Goal: Task Accomplishment & Management: Use online tool/utility

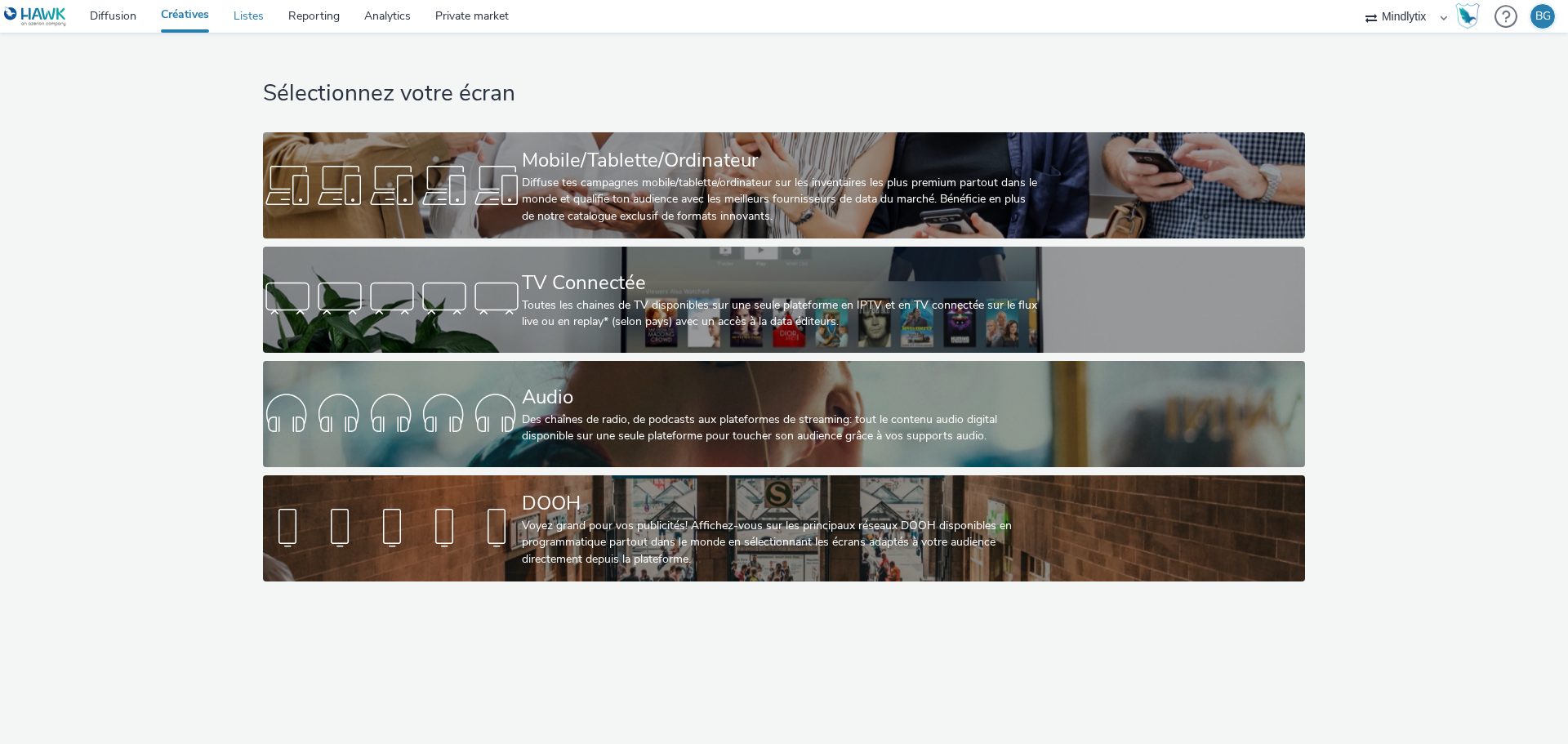
click at [250, 15] on link "Listes" at bounding box center [249, 16] width 55 height 32
click at [109, 17] on link "Diffusion" at bounding box center [112, 16] width 71 height 32
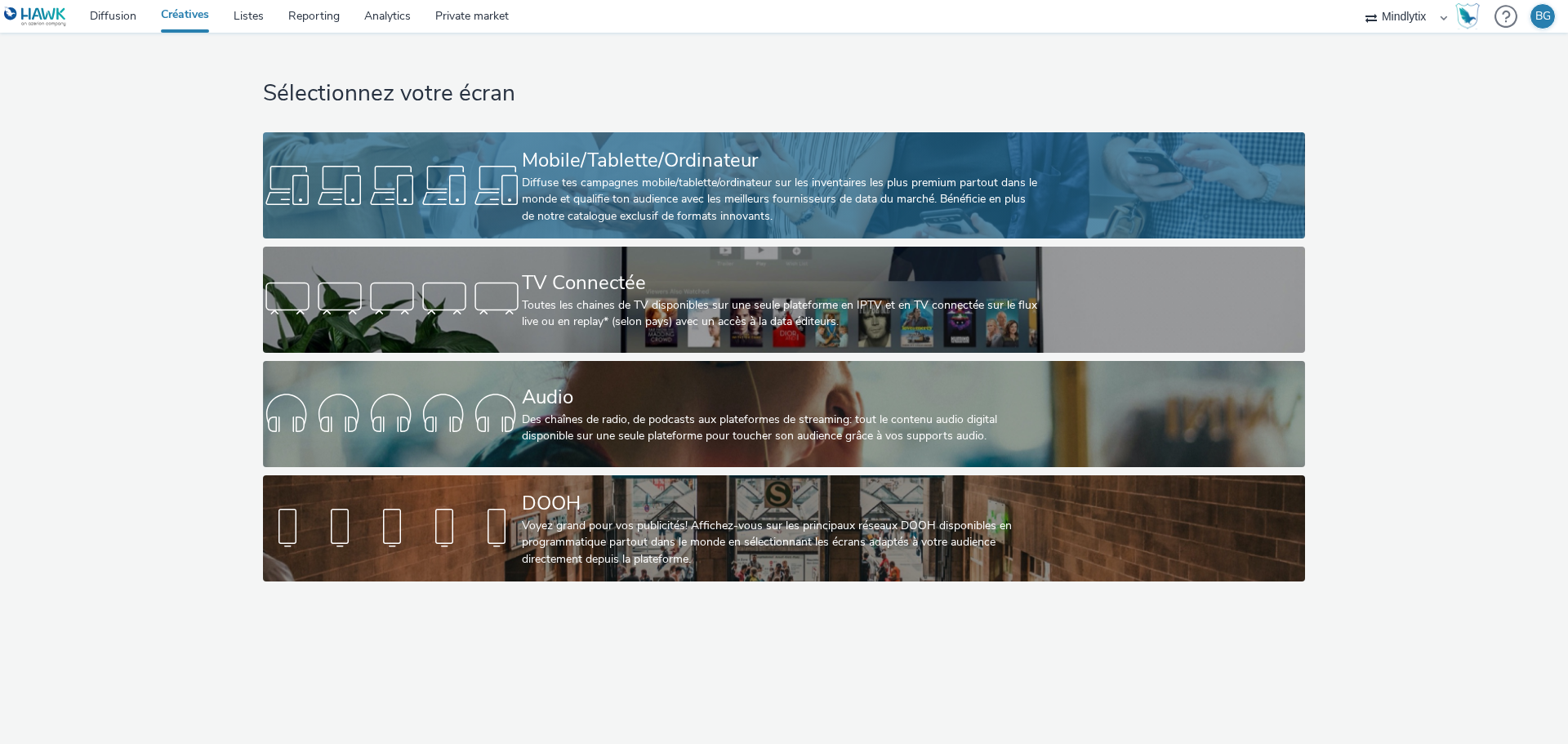
click at [645, 191] on div "Diffuse tes campagnes mobile/tablette/ordinateur sur les inventaires les plus p…" at bounding box center [780, 199] width 517 height 49
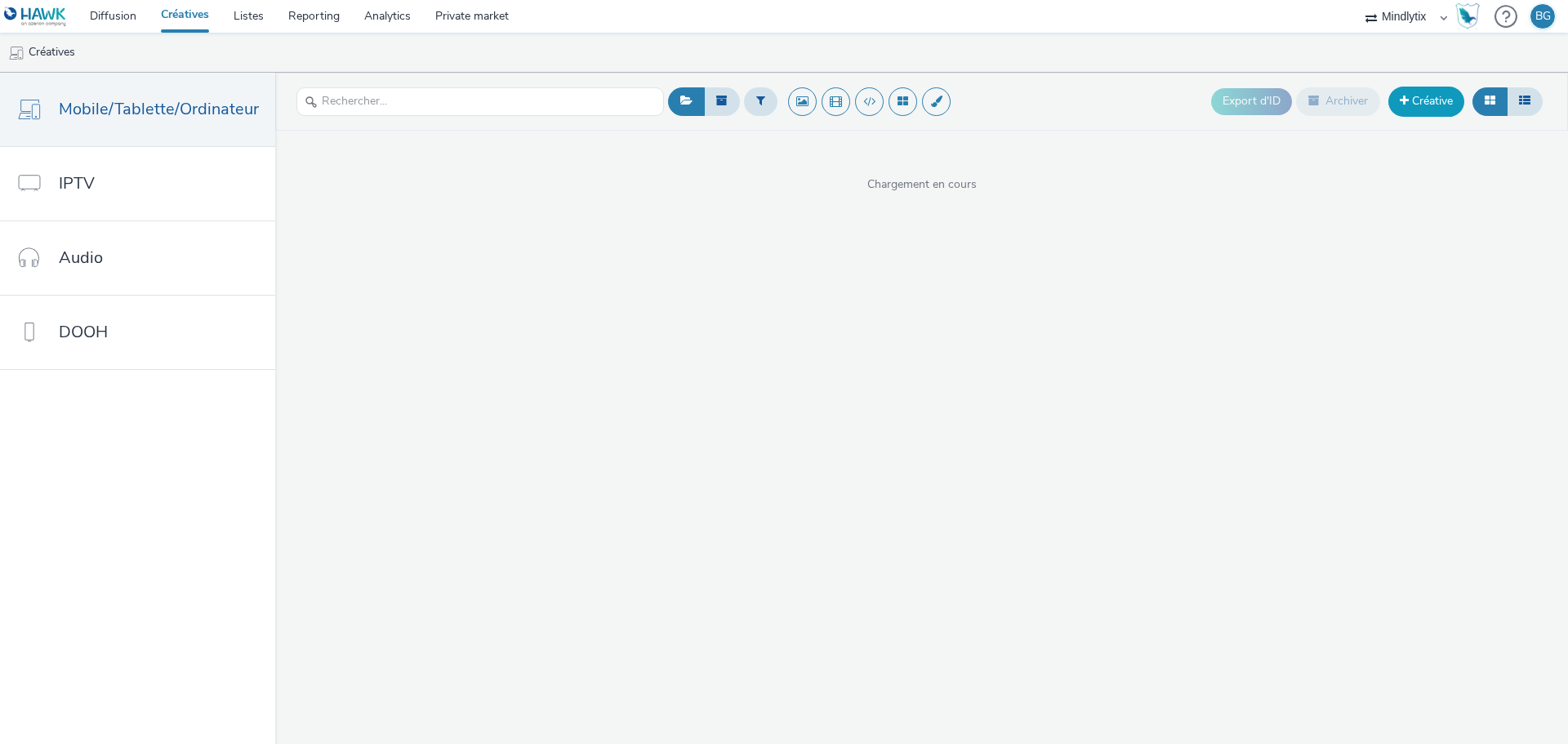
click at [1442, 101] on link "Créative" at bounding box center [1426, 101] width 76 height 29
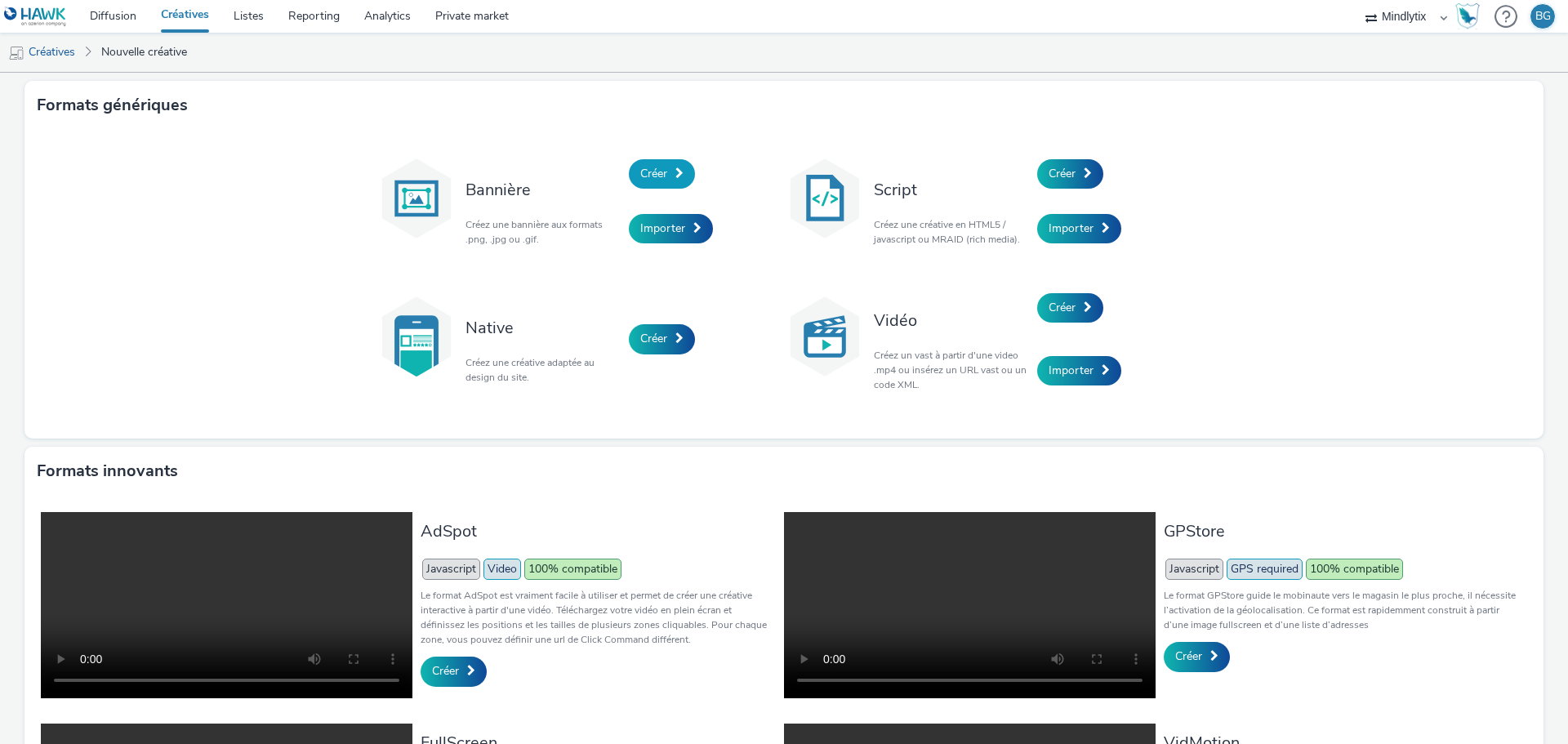
click at [657, 170] on span "Créer" at bounding box center [654, 174] width 27 height 15
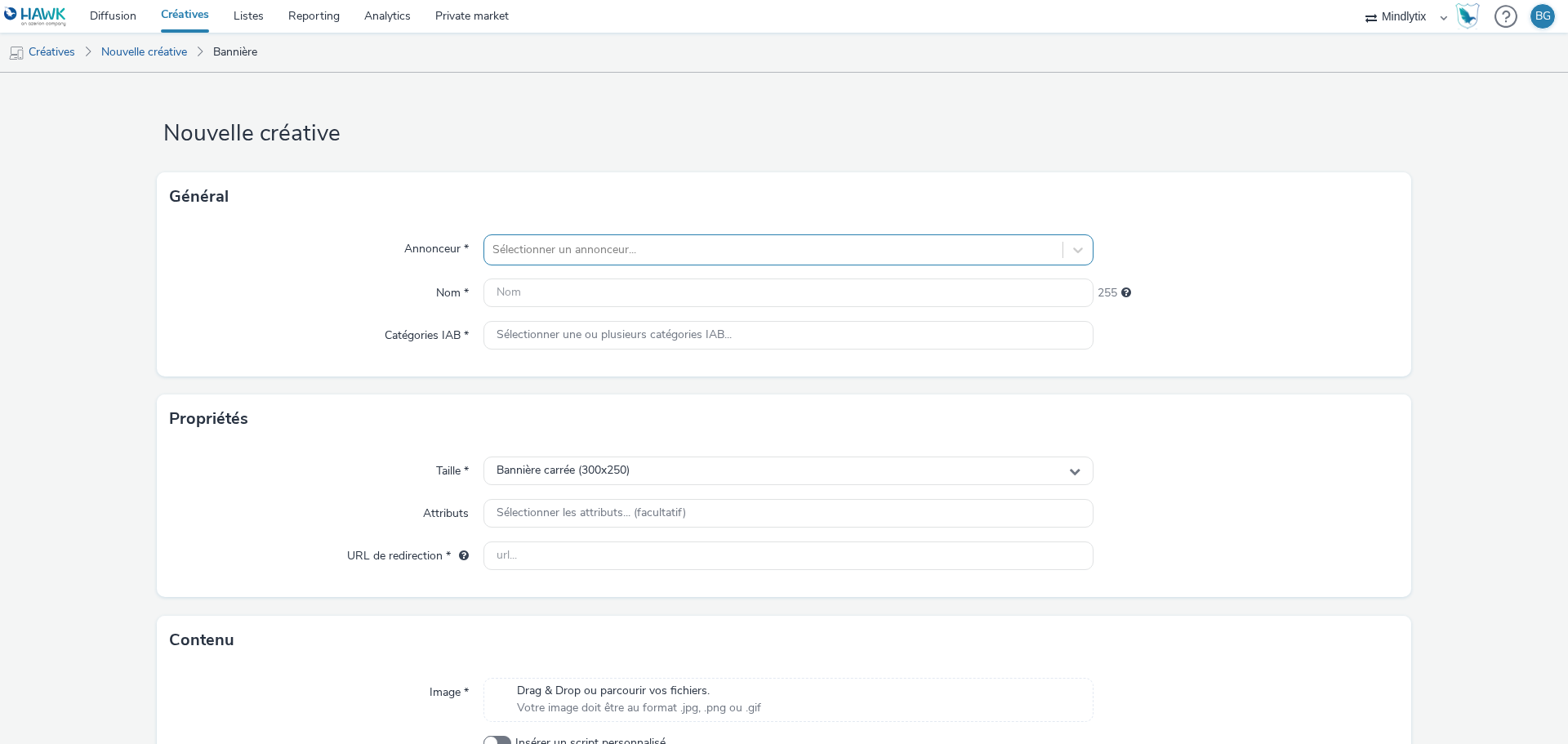
click at [620, 245] on div at bounding box center [773, 250] width 562 height 20
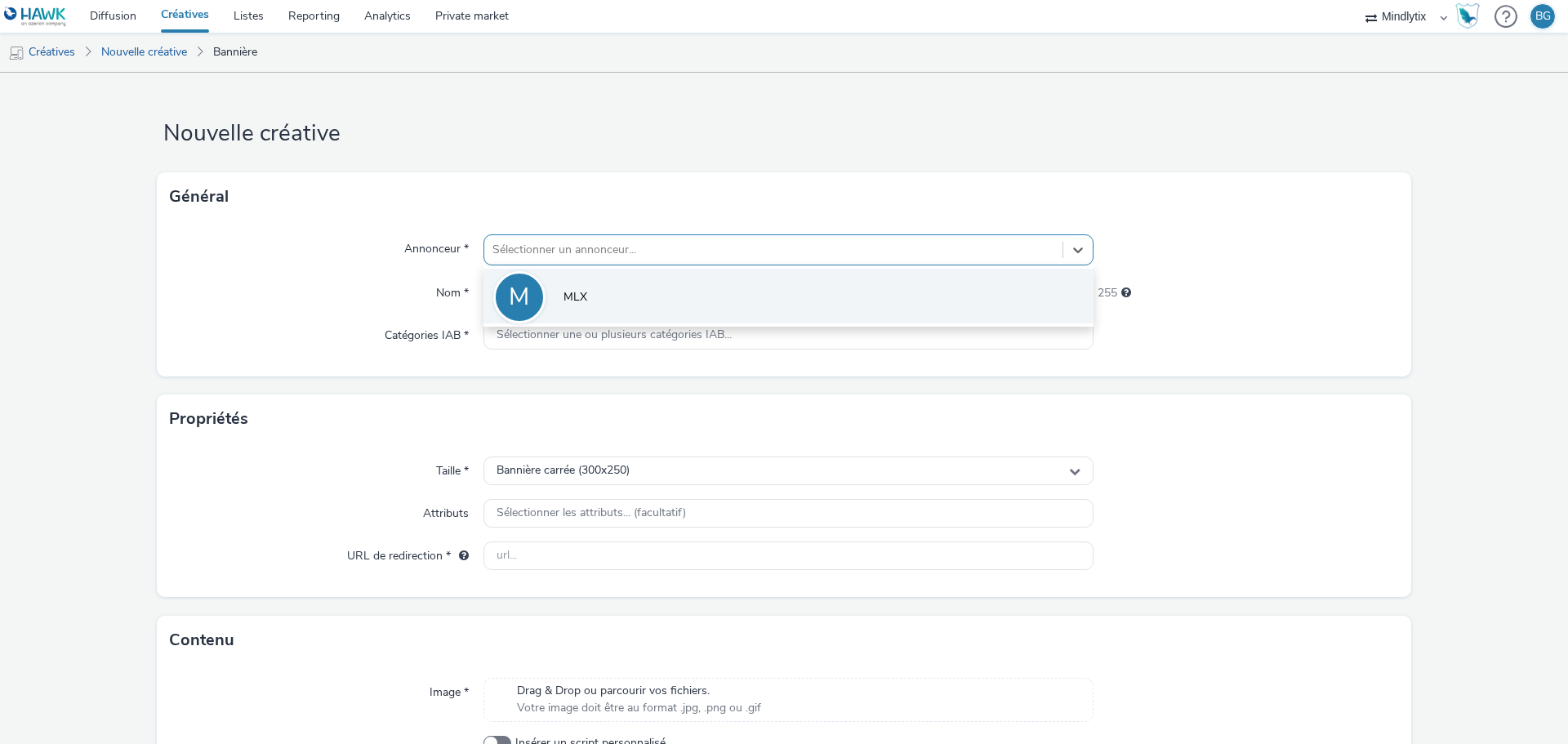
click at [582, 289] on span "MLX" at bounding box center [575, 297] width 24 height 16
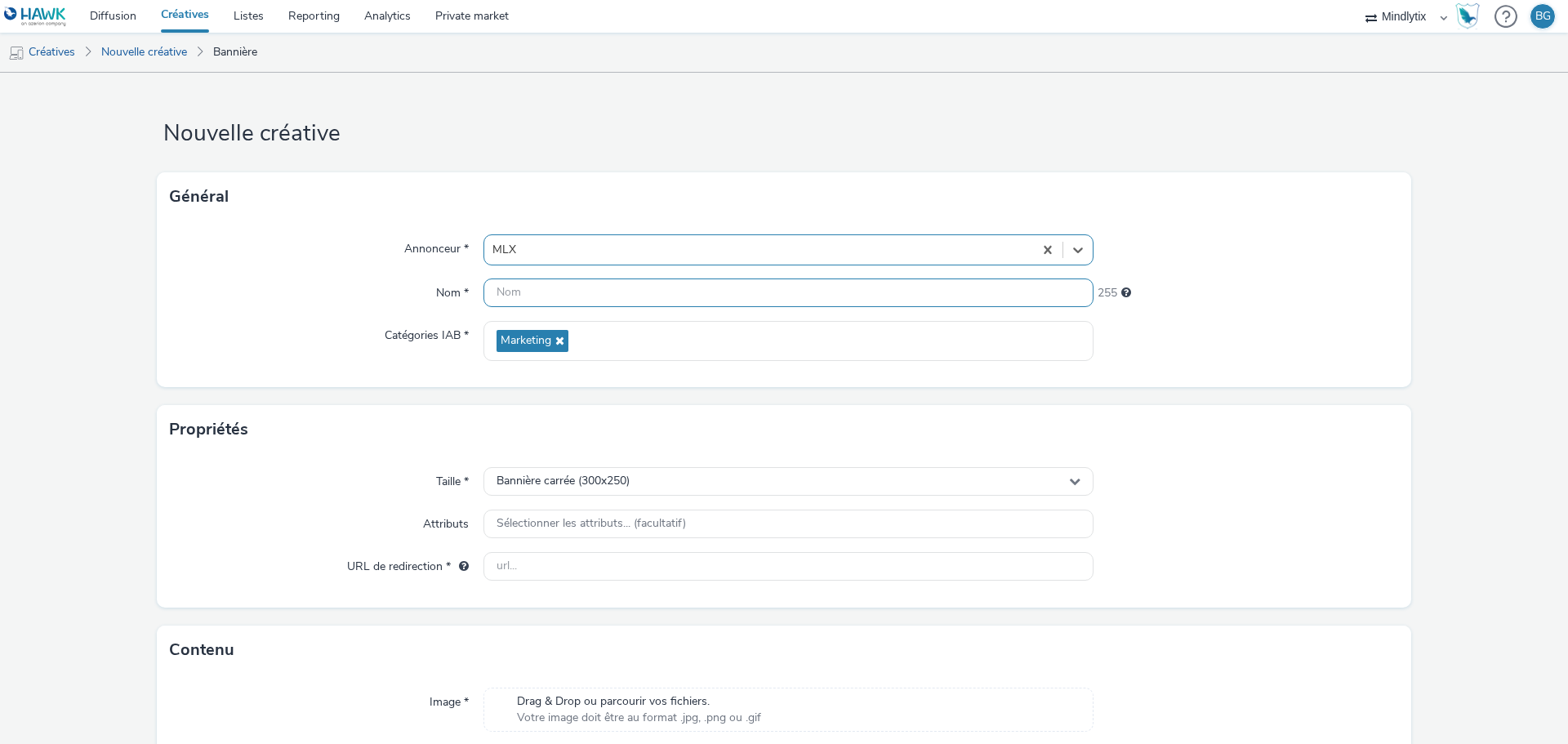
click at [562, 297] on input "text" at bounding box center [788, 293] width 610 height 29
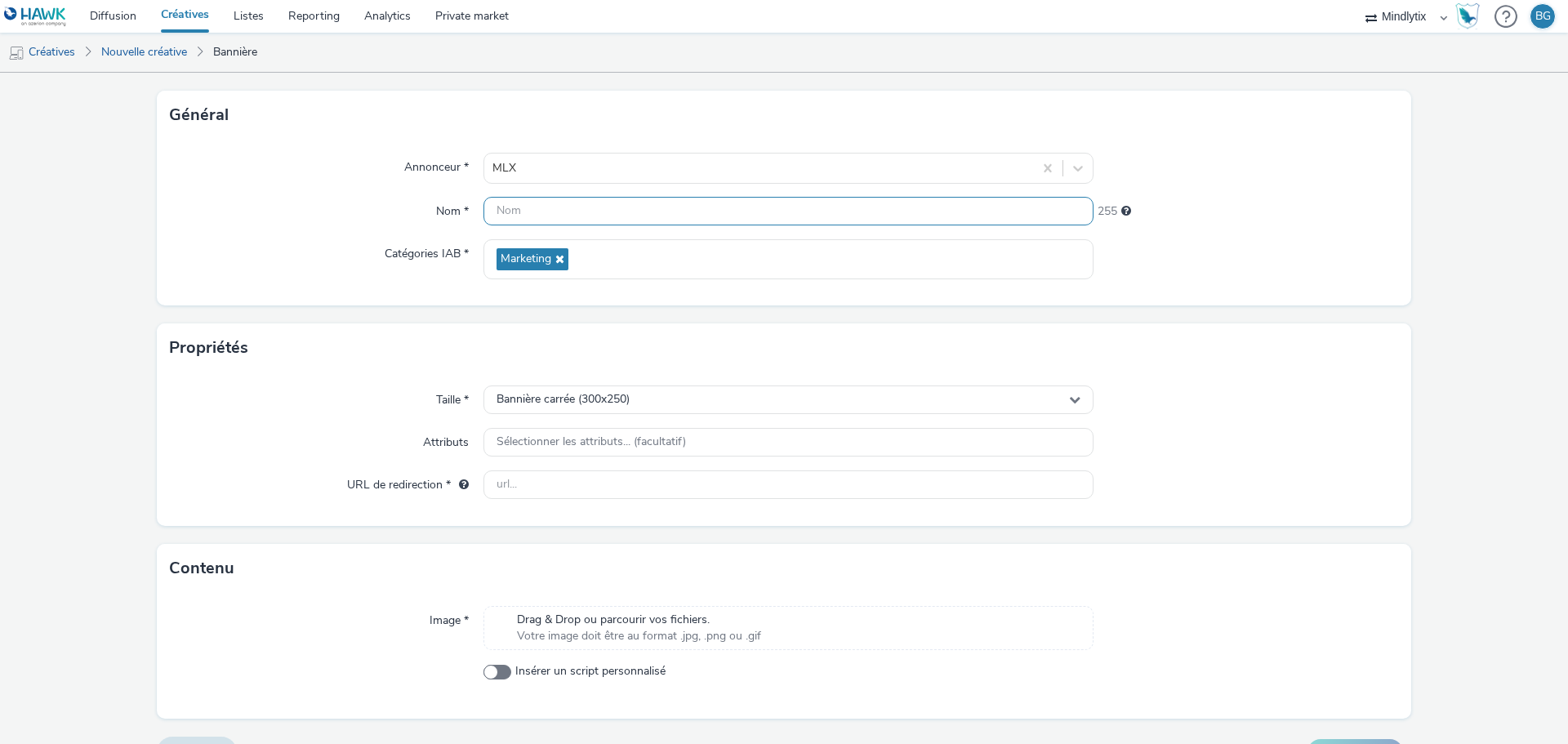
scroll to position [118, 0]
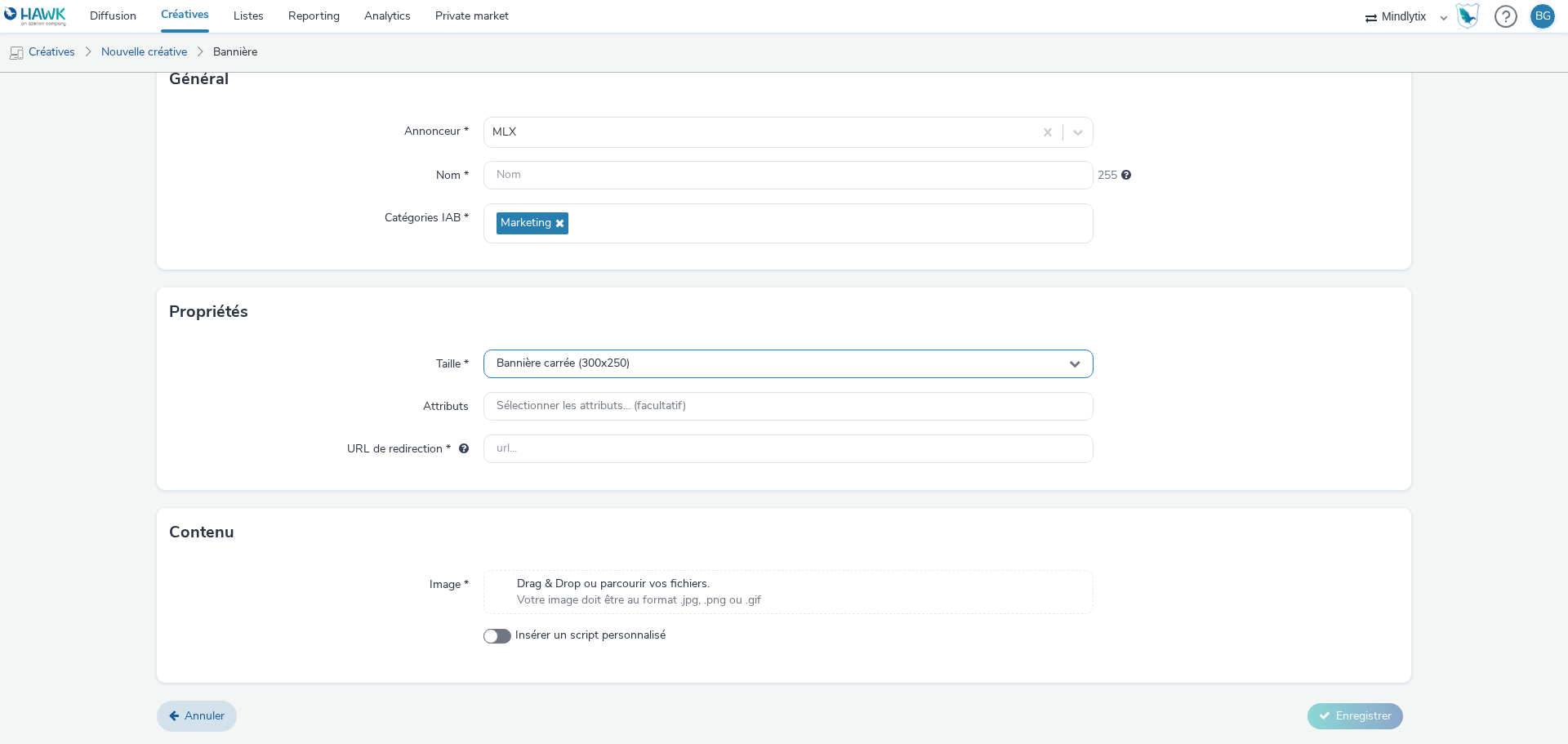
click at [534, 354] on div "Taille * Bannière carrée (300x250) Attributs Sélectionner les attributs... (fac…" at bounding box center [784, 413] width 1254 height 153
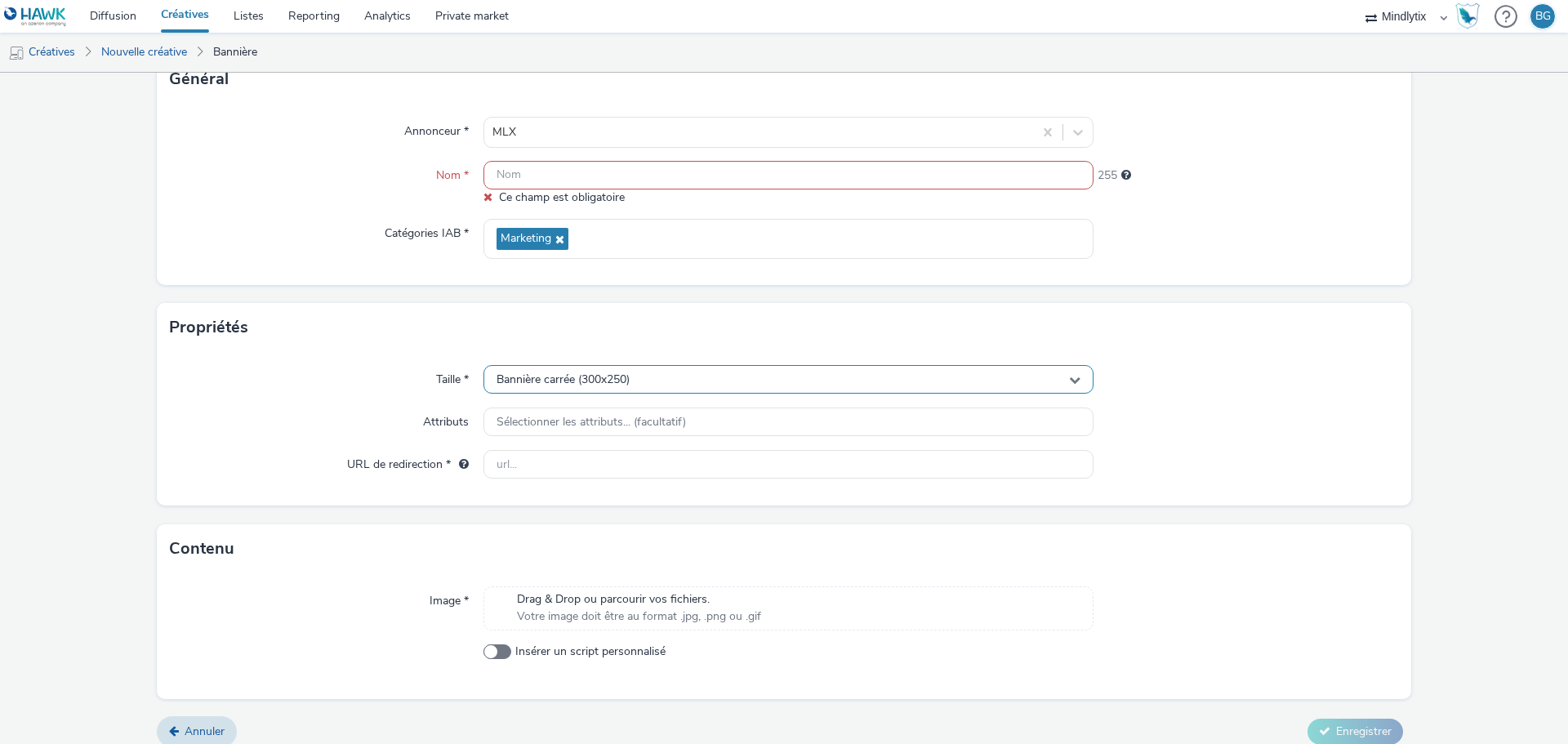
click at [588, 370] on div "Bannière carrée (300x250)" at bounding box center [788, 379] width 610 height 29
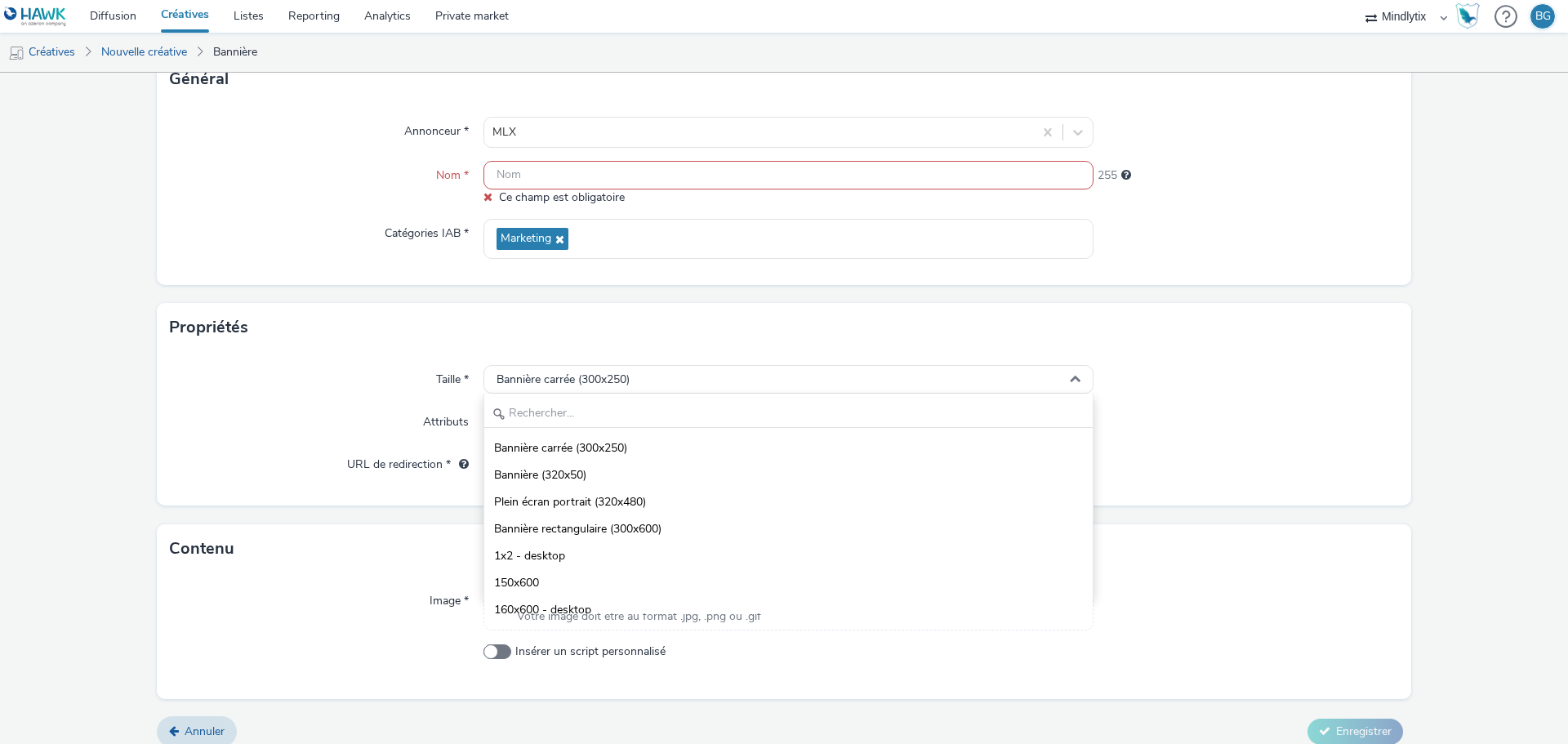
click at [361, 323] on div "Propriétés" at bounding box center [784, 326] width 1254 height 49
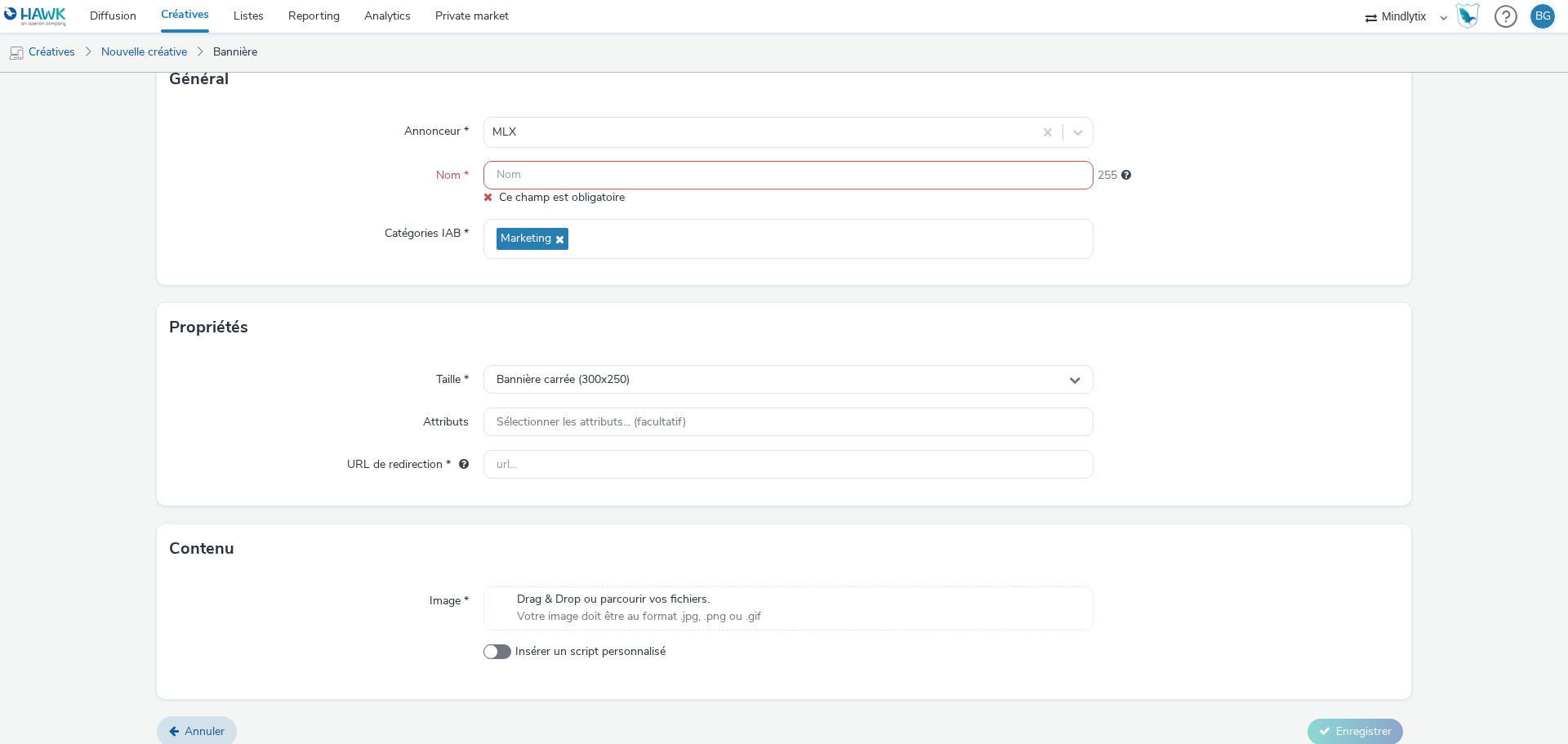
click at [574, 173] on input "text" at bounding box center [788, 176] width 610 height 29
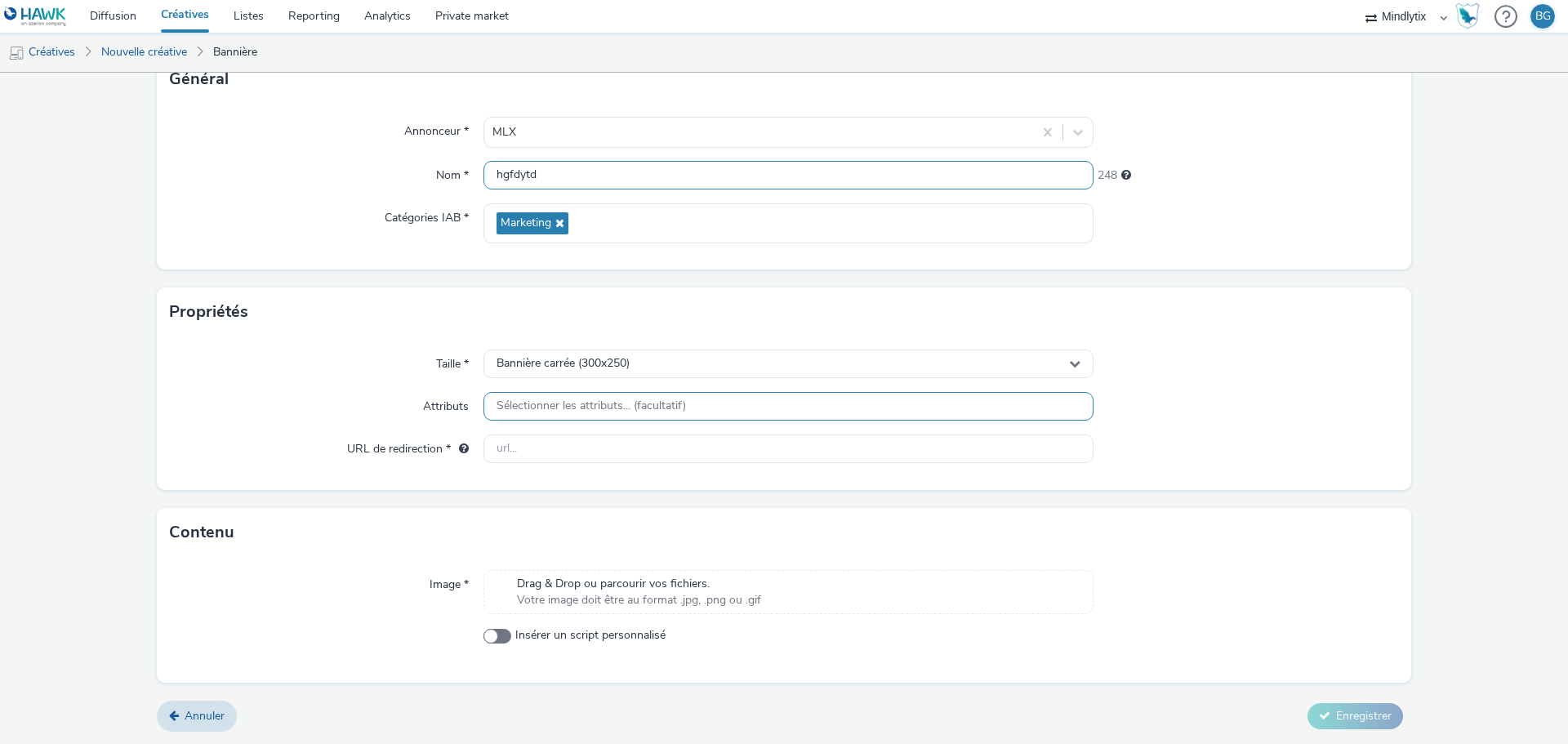
type input "hgfdytd"
click at [545, 416] on div "Sélectionner les attributs... (facultatif)" at bounding box center [788, 407] width 610 height 29
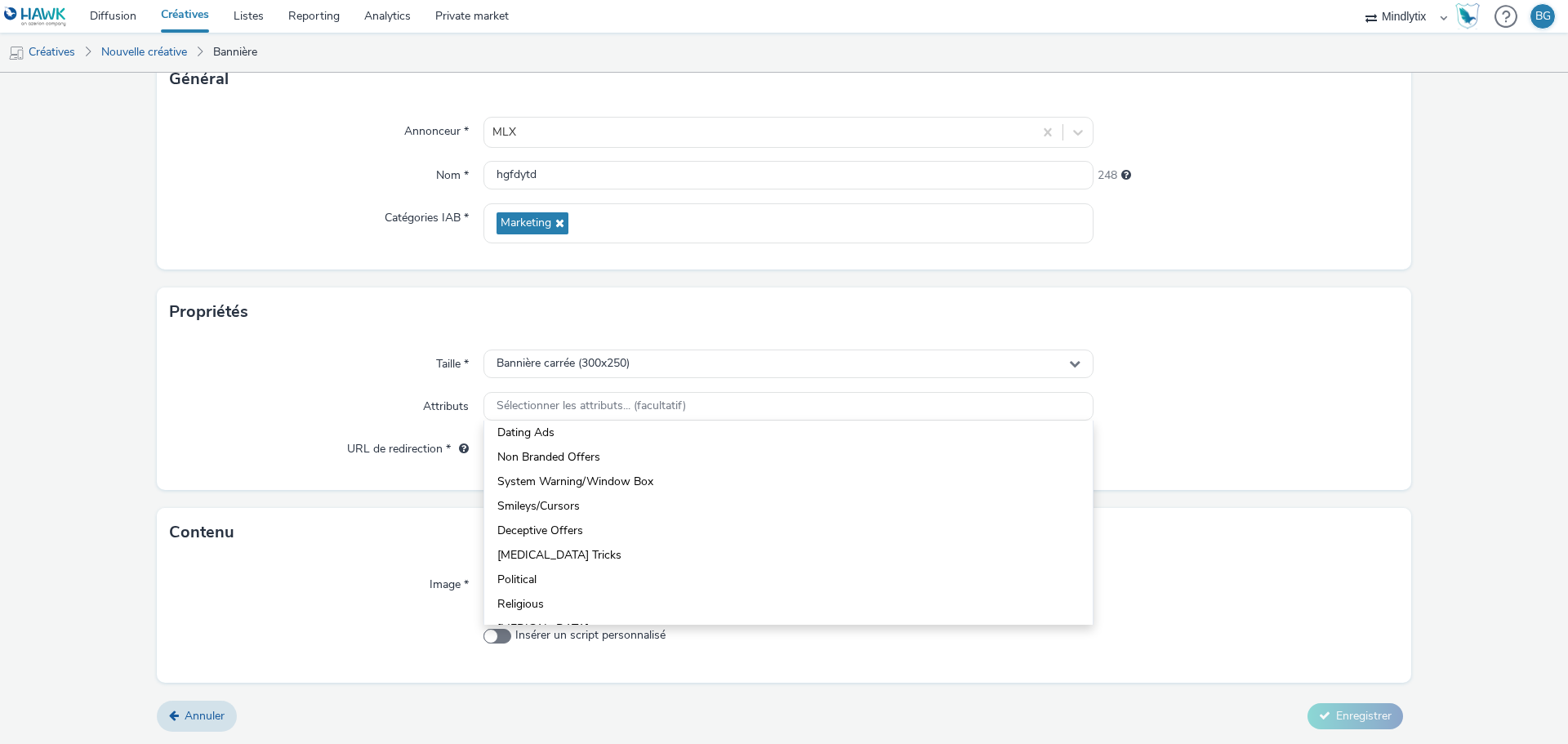
scroll to position [531, 0]
click at [263, 412] on div "Attributs" at bounding box center [326, 407] width 314 height 29
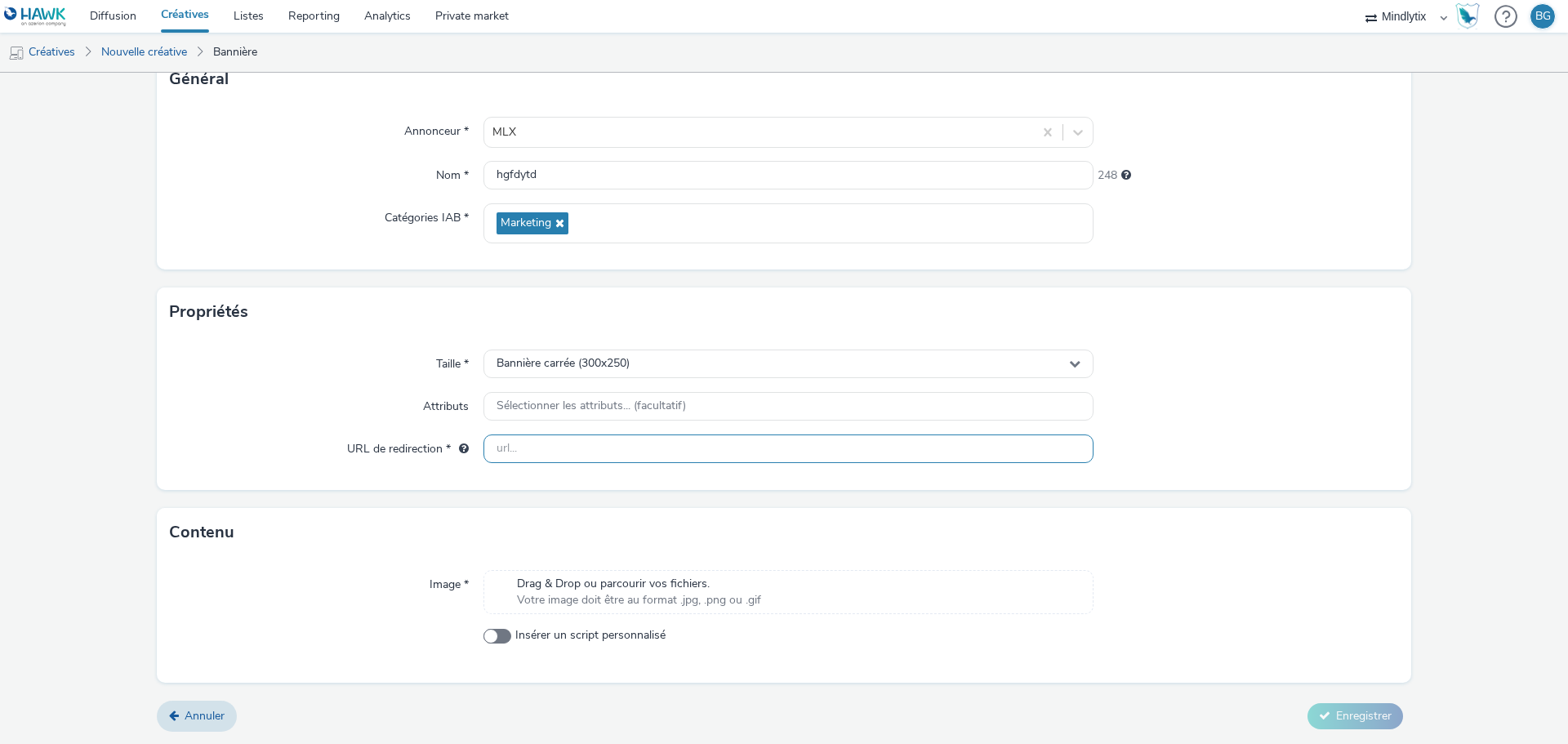
click at [533, 447] on input "text" at bounding box center [788, 449] width 610 height 29
click at [646, 589] on div "Drag & Drop ou parcourir vos fichiers. Votre image doit être au format .jpg, .p…" at bounding box center [788, 592] width 610 height 44
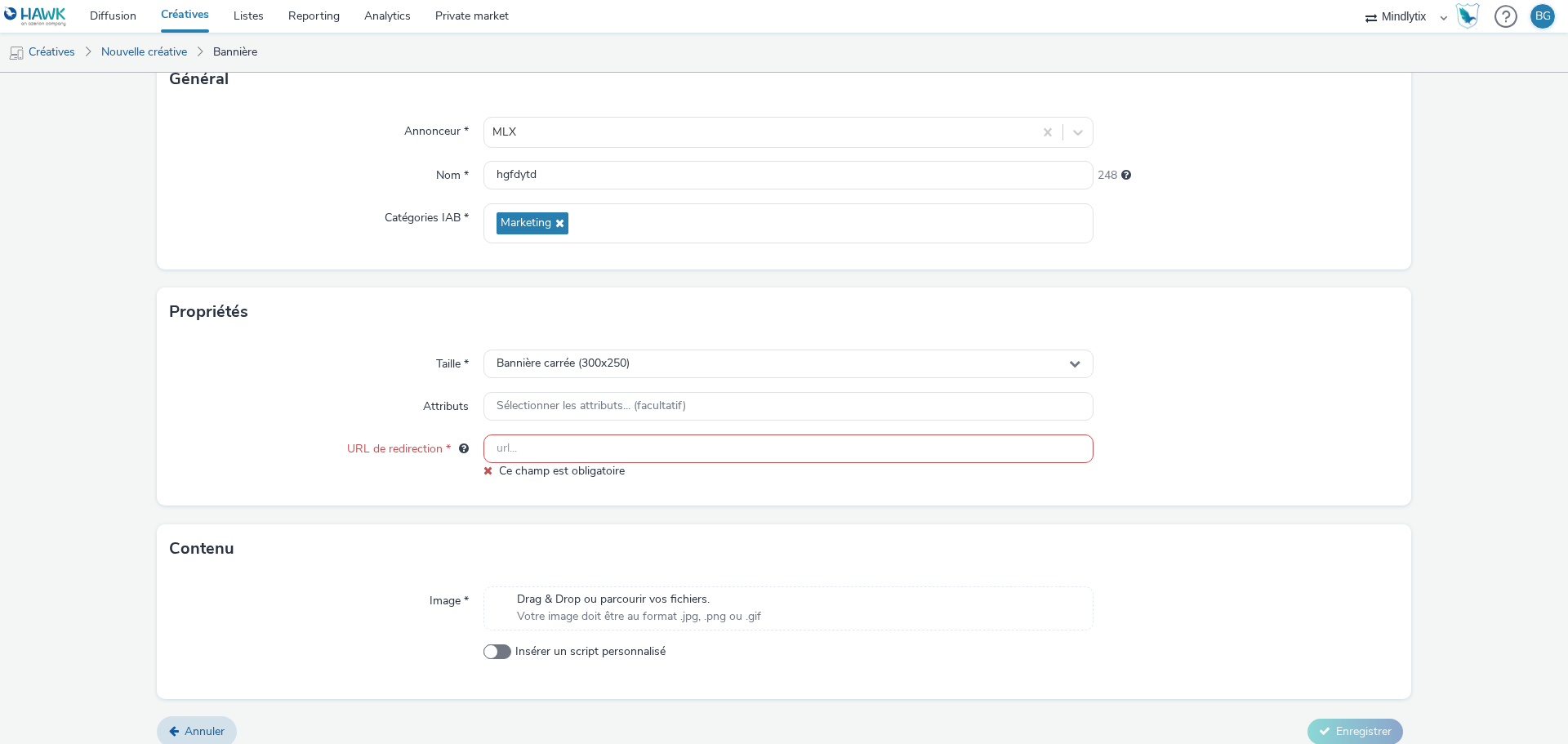
click at [300, 277] on form "Nouvelle créative Général Annonceur * MLX Nom * hgfdytd 248 Catégories IAB * Ma…" at bounding box center [784, 357] width 1568 height 805
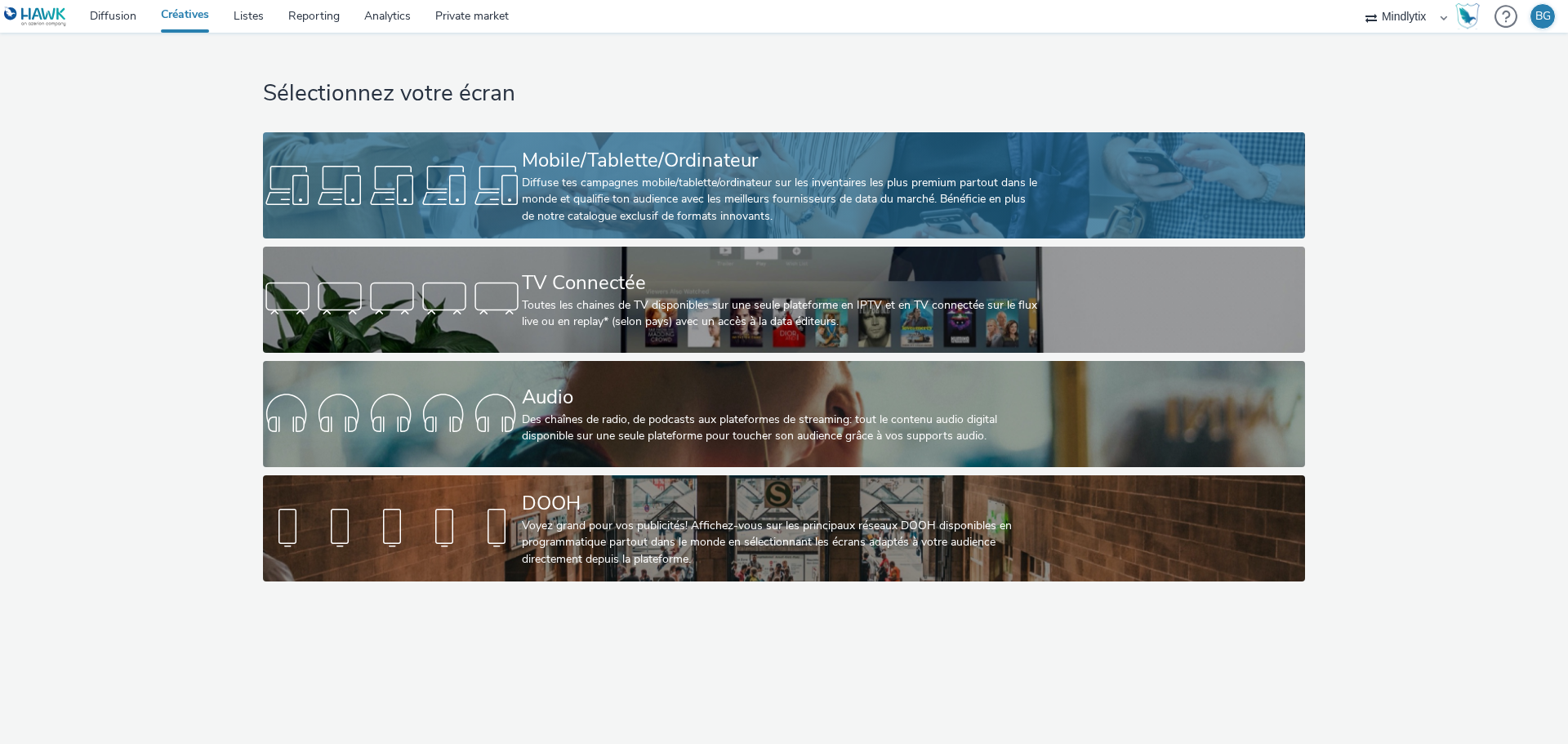
click at [669, 165] on div "Mobile/Tablette/Ordinateur" at bounding box center [780, 161] width 517 height 29
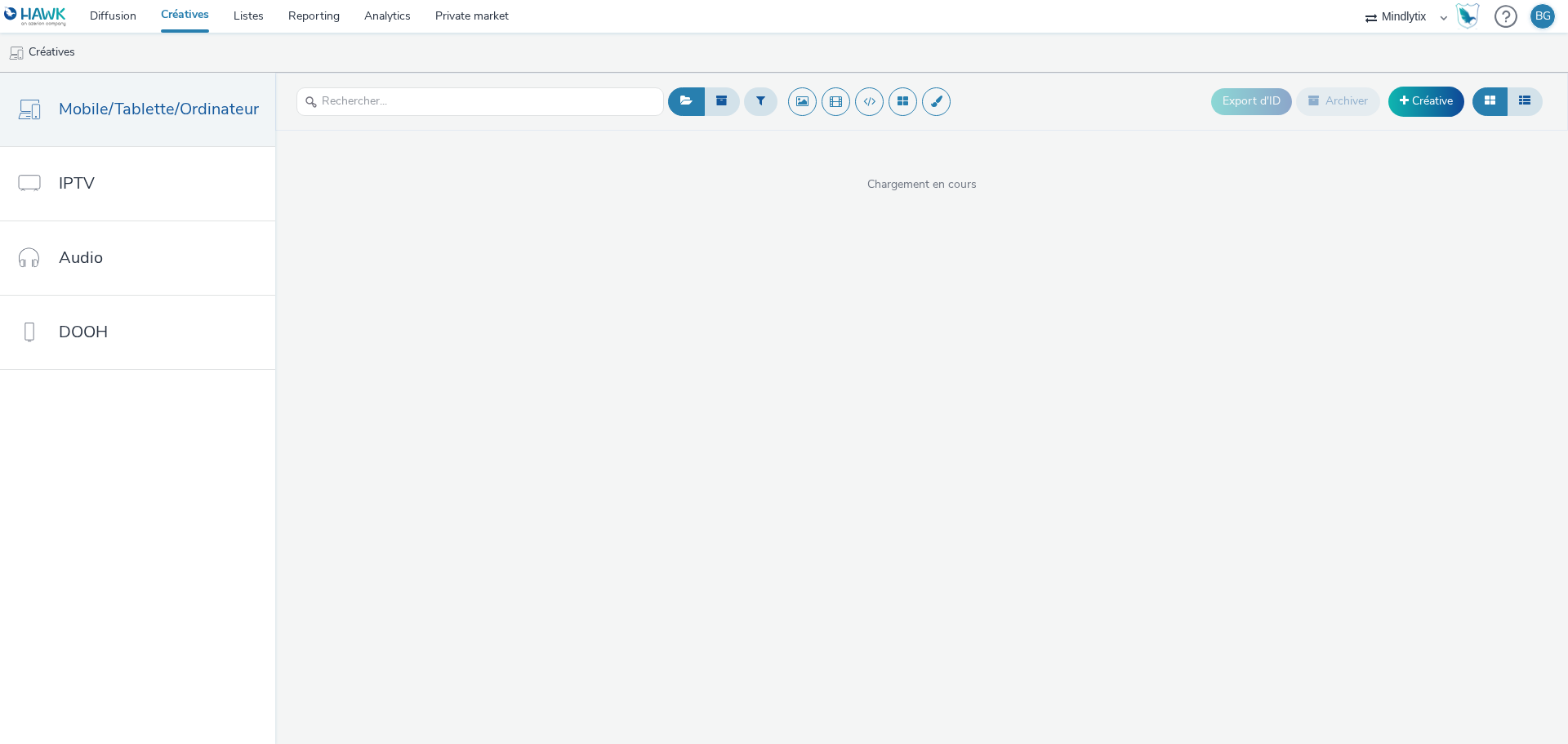
drag, startPoint x: 1257, startPoint y: 223, endPoint x: 1271, endPoint y: 216, distance: 15.7
click at [1257, 223] on div "Export d'ID Archiver Créative Chargement en cours" at bounding box center [921, 408] width 1293 height 672
click at [953, 326] on span "Nouvelle créative" at bounding box center [931, 321] width 86 height 15
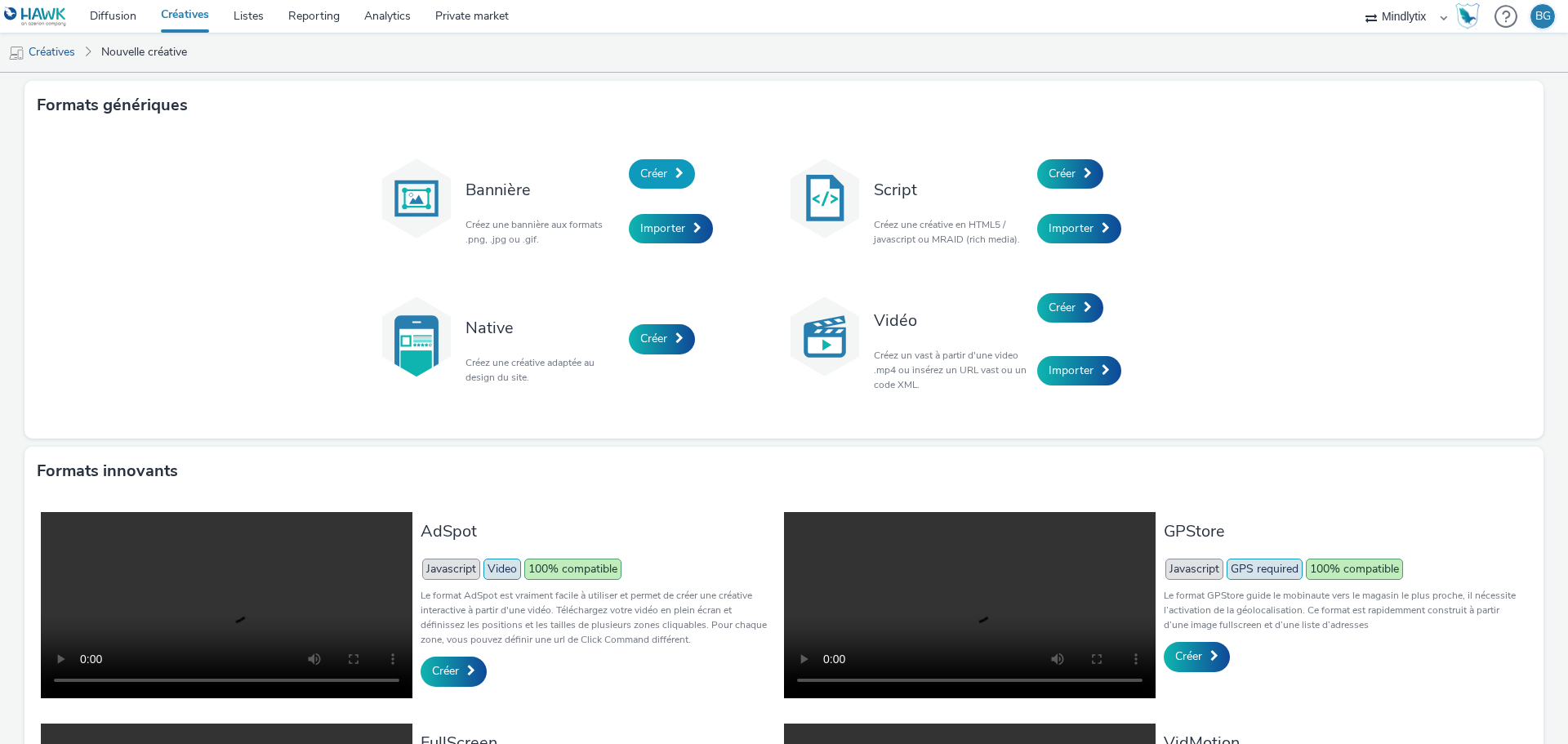
click at [656, 166] on span "Créer" at bounding box center [654, 174] width 27 height 15
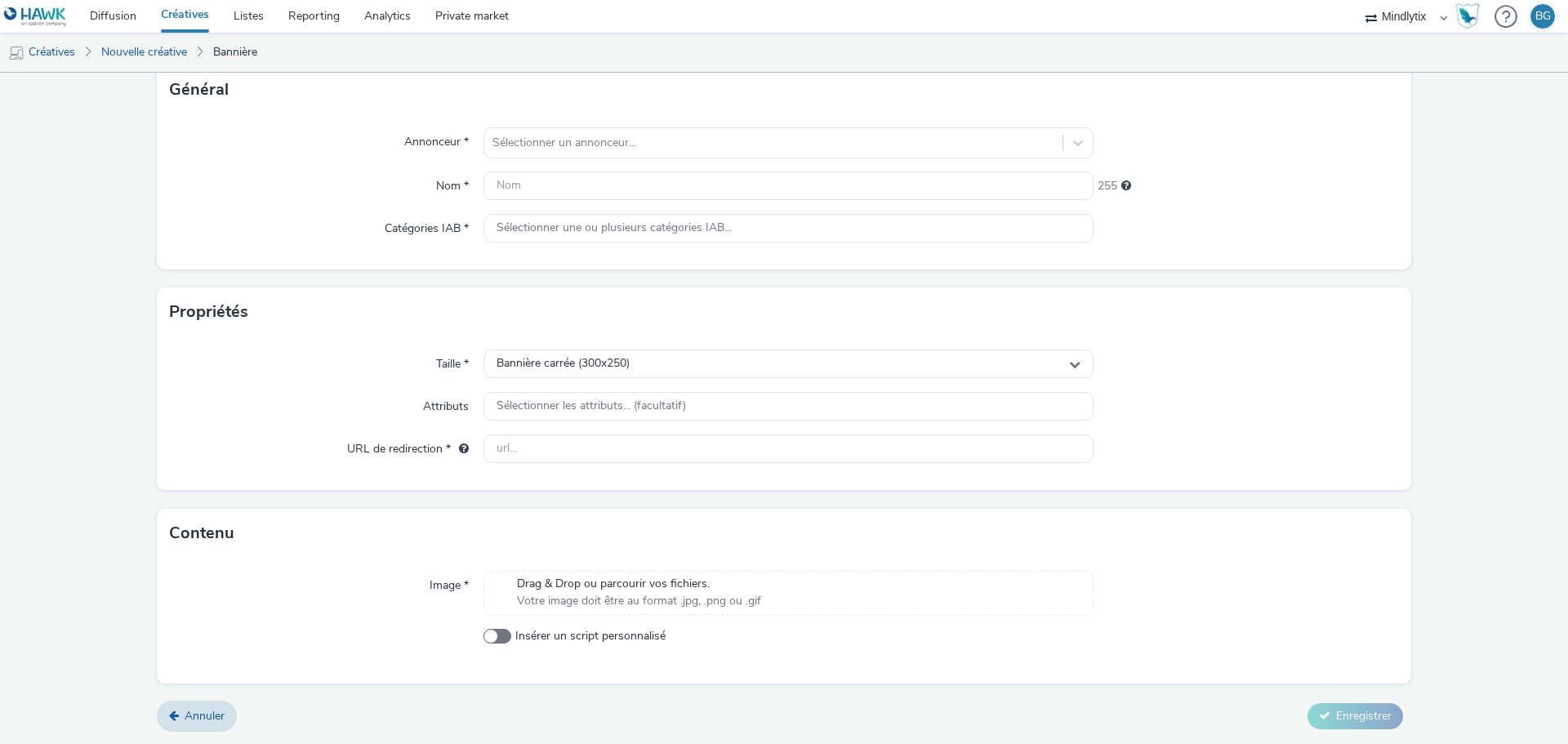
scroll to position [26, 0]
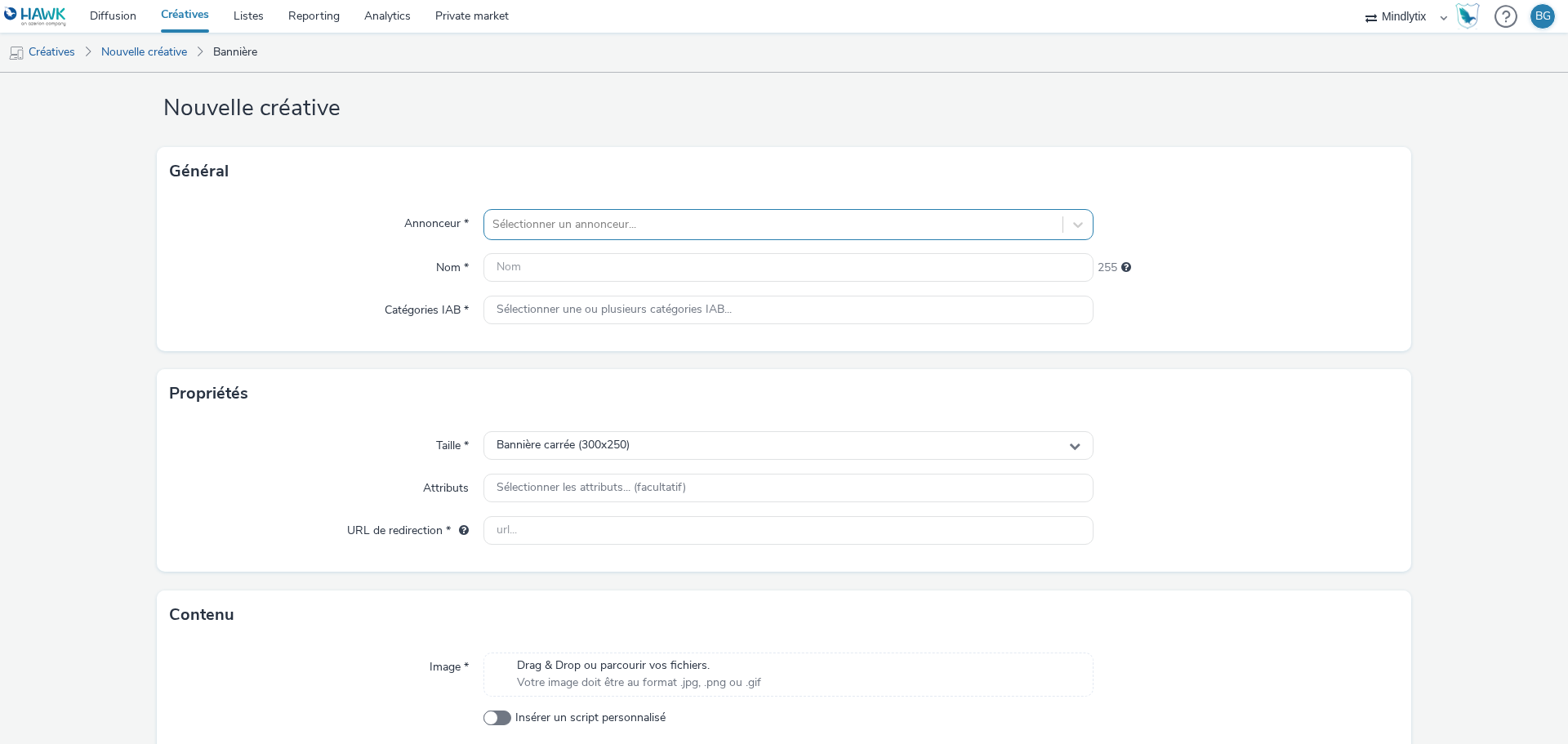
click at [603, 221] on div at bounding box center [773, 224] width 562 height 20
click at [602, 263] on li "M MLX" at bounding box center [788, 271] width 610 height 55
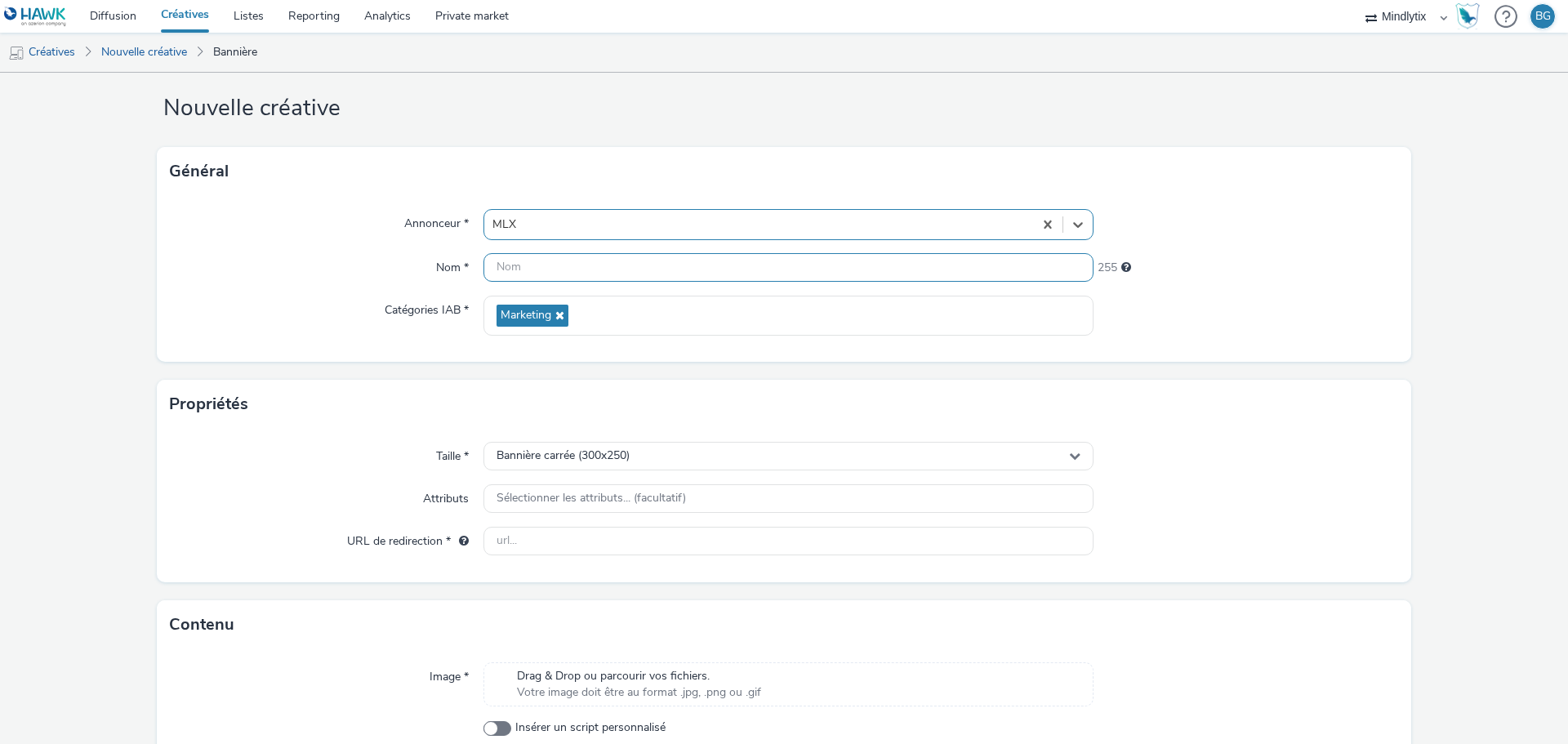
click at [561, 280] on input "text" at bounding box center [788, 268] width 610 height 29
type input "Test"
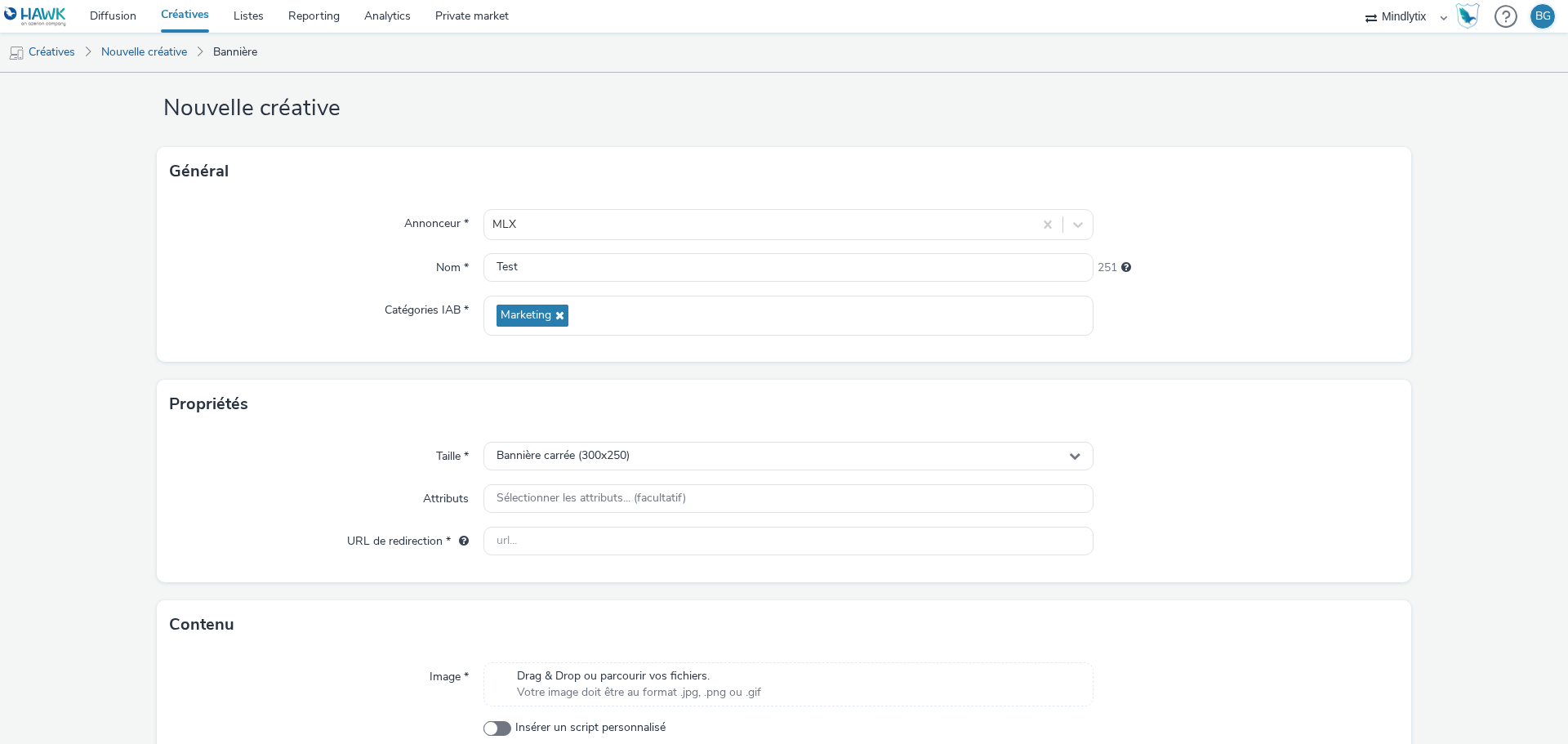
click at [258, 330] on div "Catégories IAB *" at bounding box center [326, 315] width 314 height 40
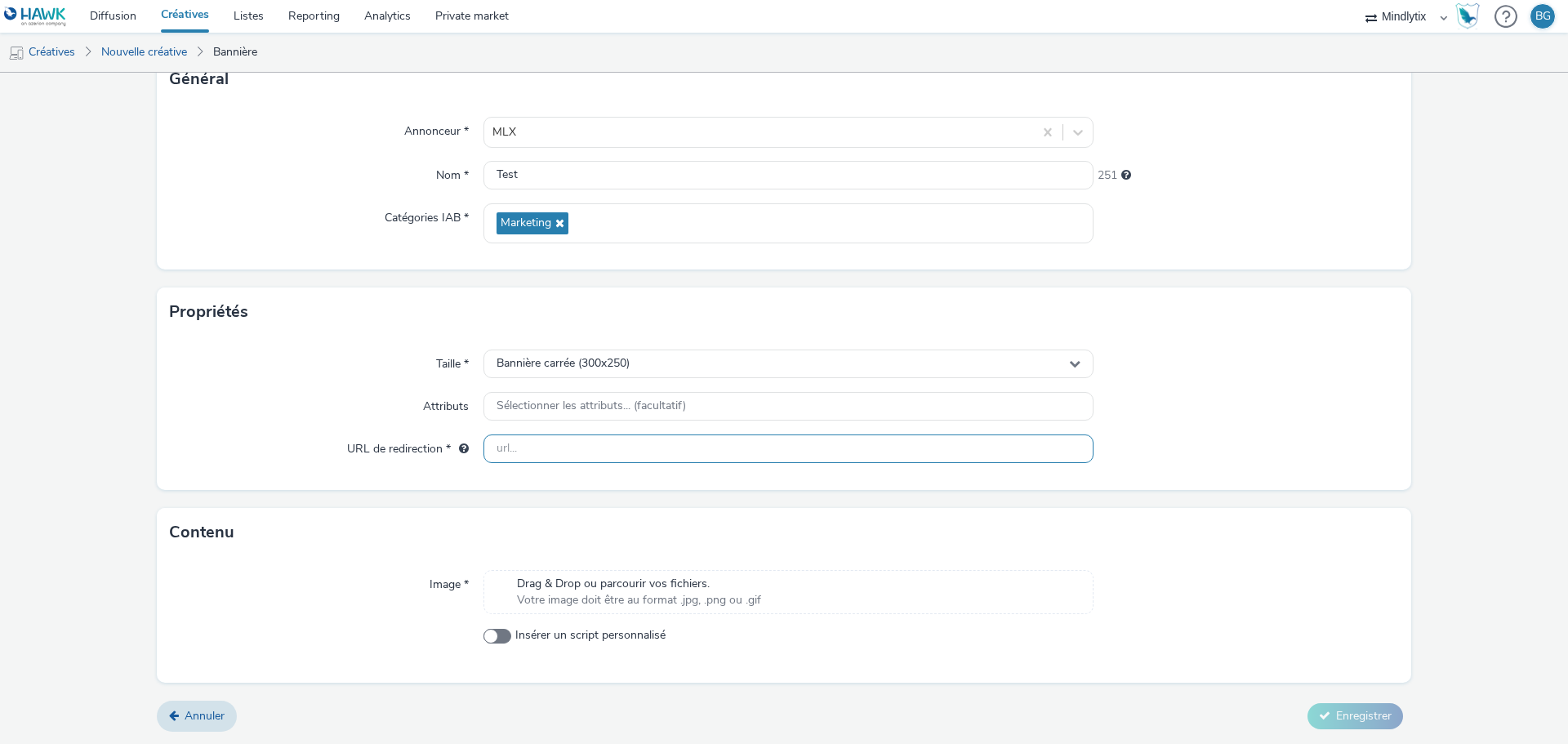
click at [528, 452] on input "text" at bounding box center [788, 449] width 610 height 29
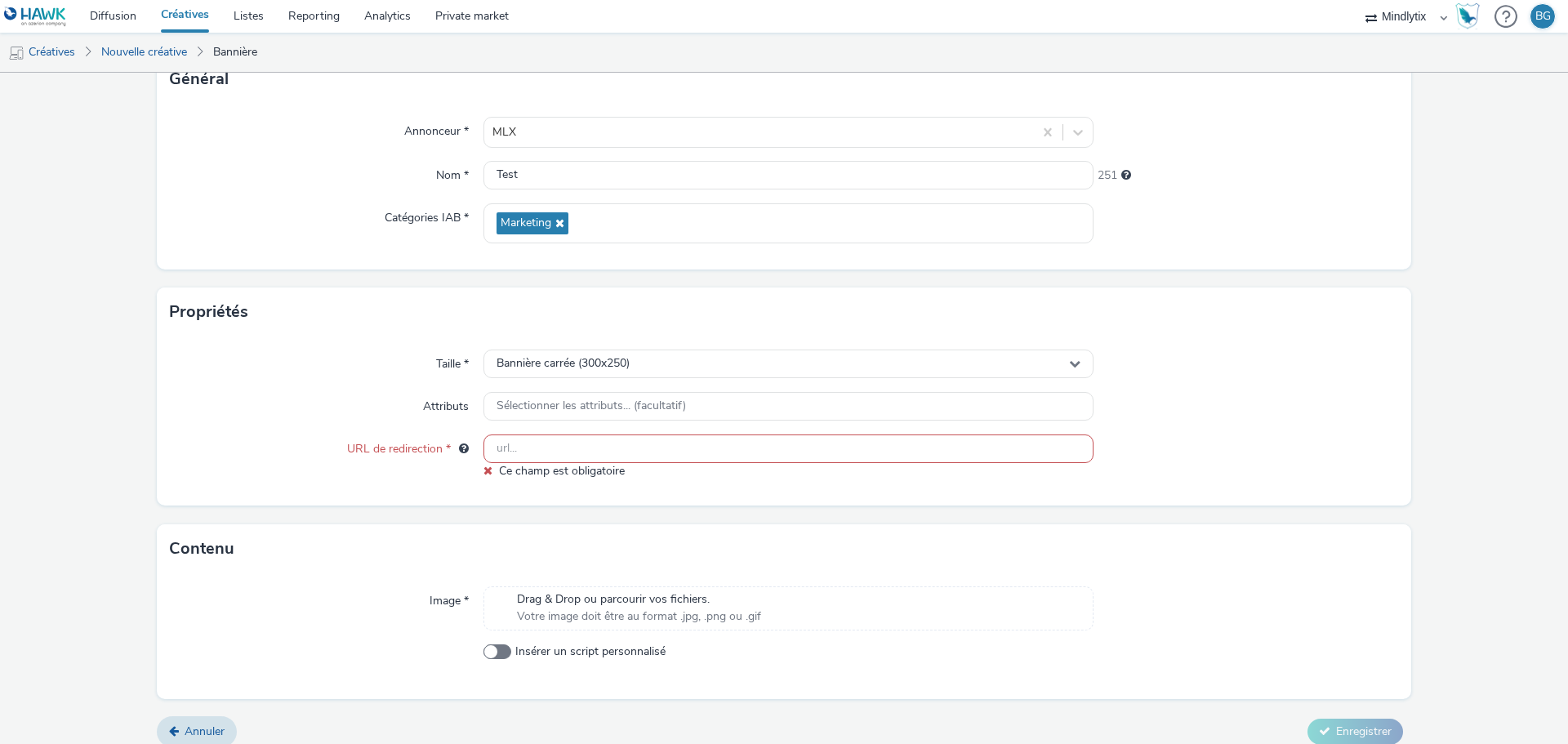
click at [521, 448] on input "text" at bounding box center [788, 449] width 610 height 29
paste input "https://mindlytix.com/"
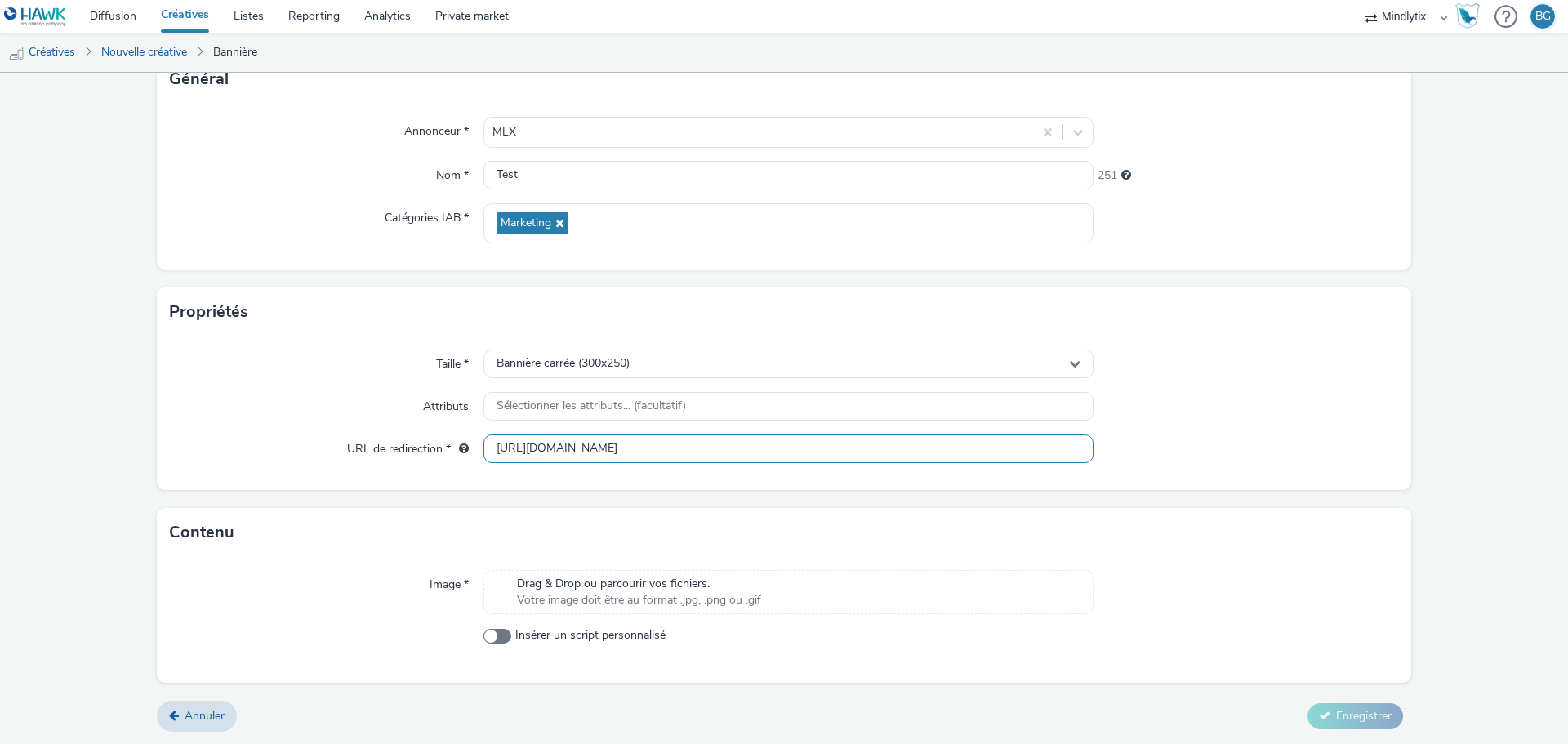
type input "https://mindlytix.com/"
click at [313, 378] on div "Taille *" at bounding box center [326, 364] width 314 height 29
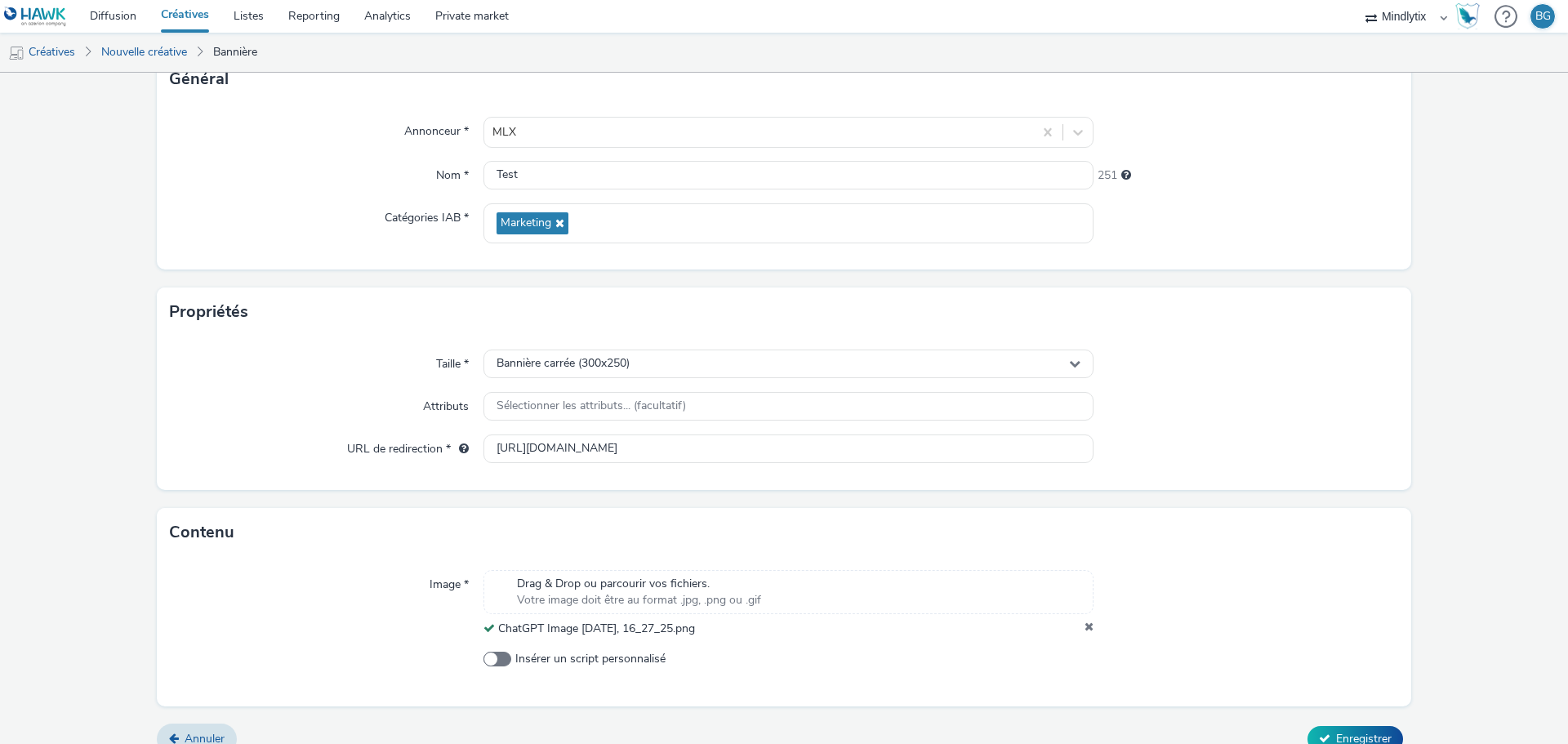
scroll to position [141, 0]
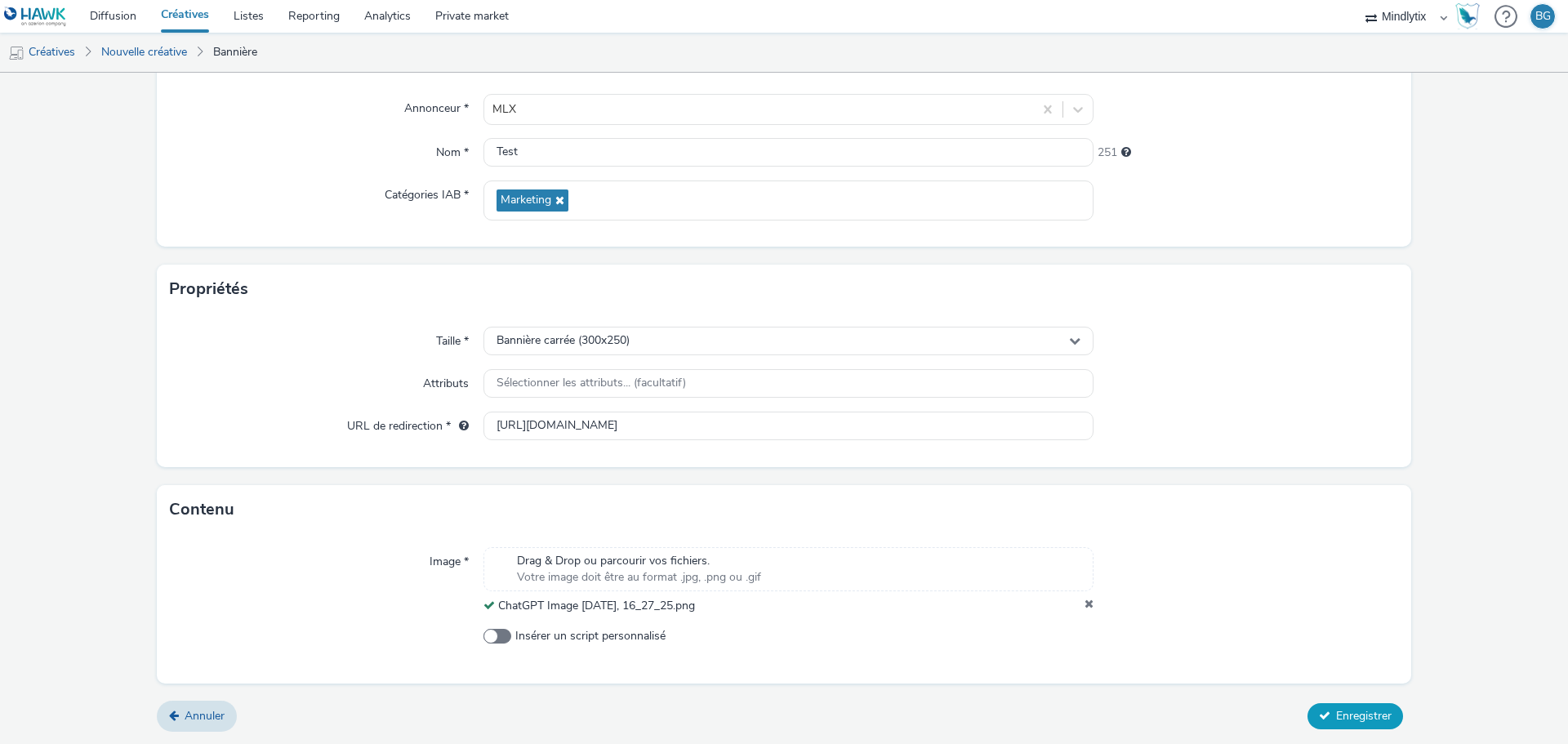
click at [1343, 712] on span "Enregistrer" at bounding box center [1363, 716] width 55 height 15
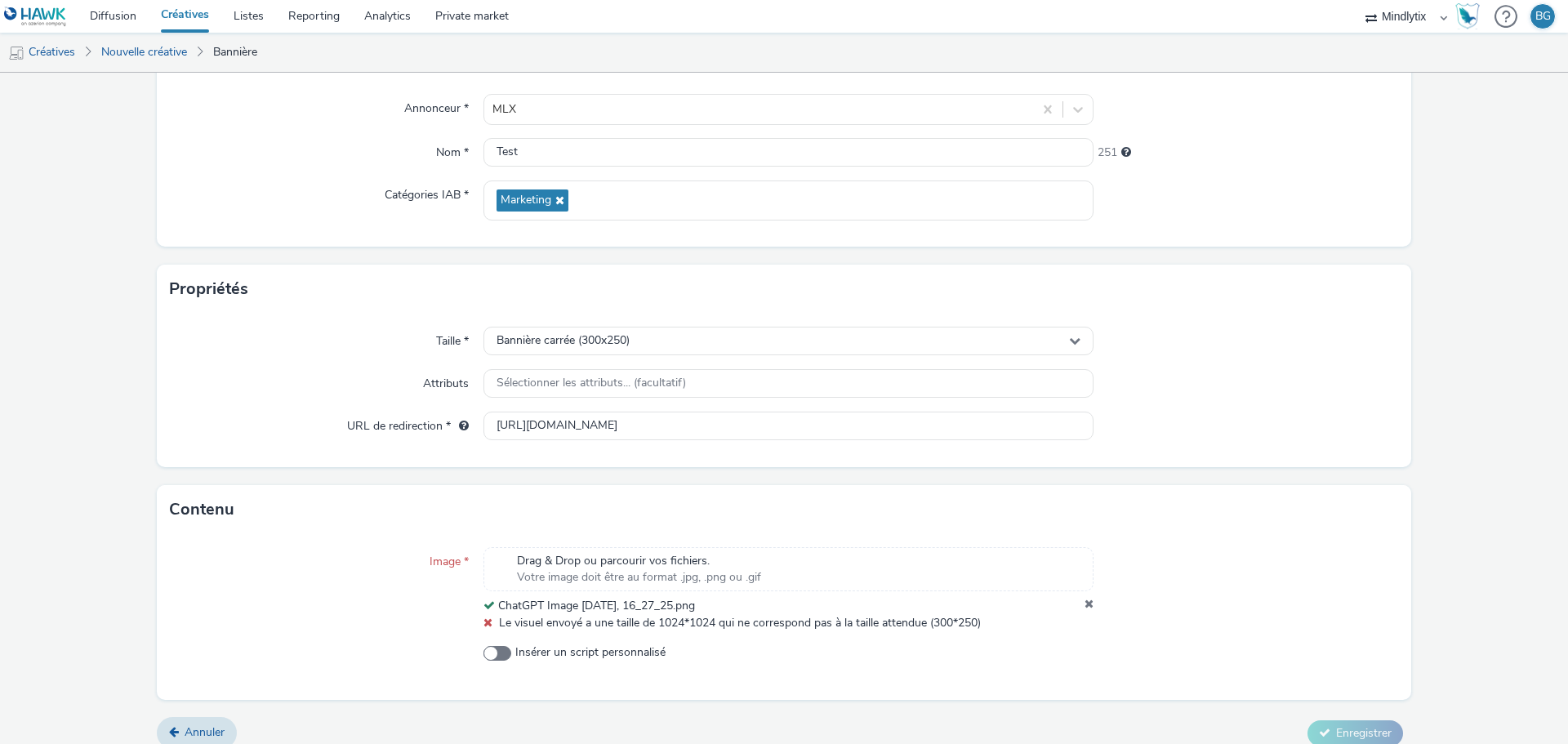
drag, startPoint x: 1082, startPoint y: 602, endPoint x: 1139, endPoint y: 603, distance: 57.0
click at [1084, 602] on icon at bounding box center [1088, 605] width 9 height 16
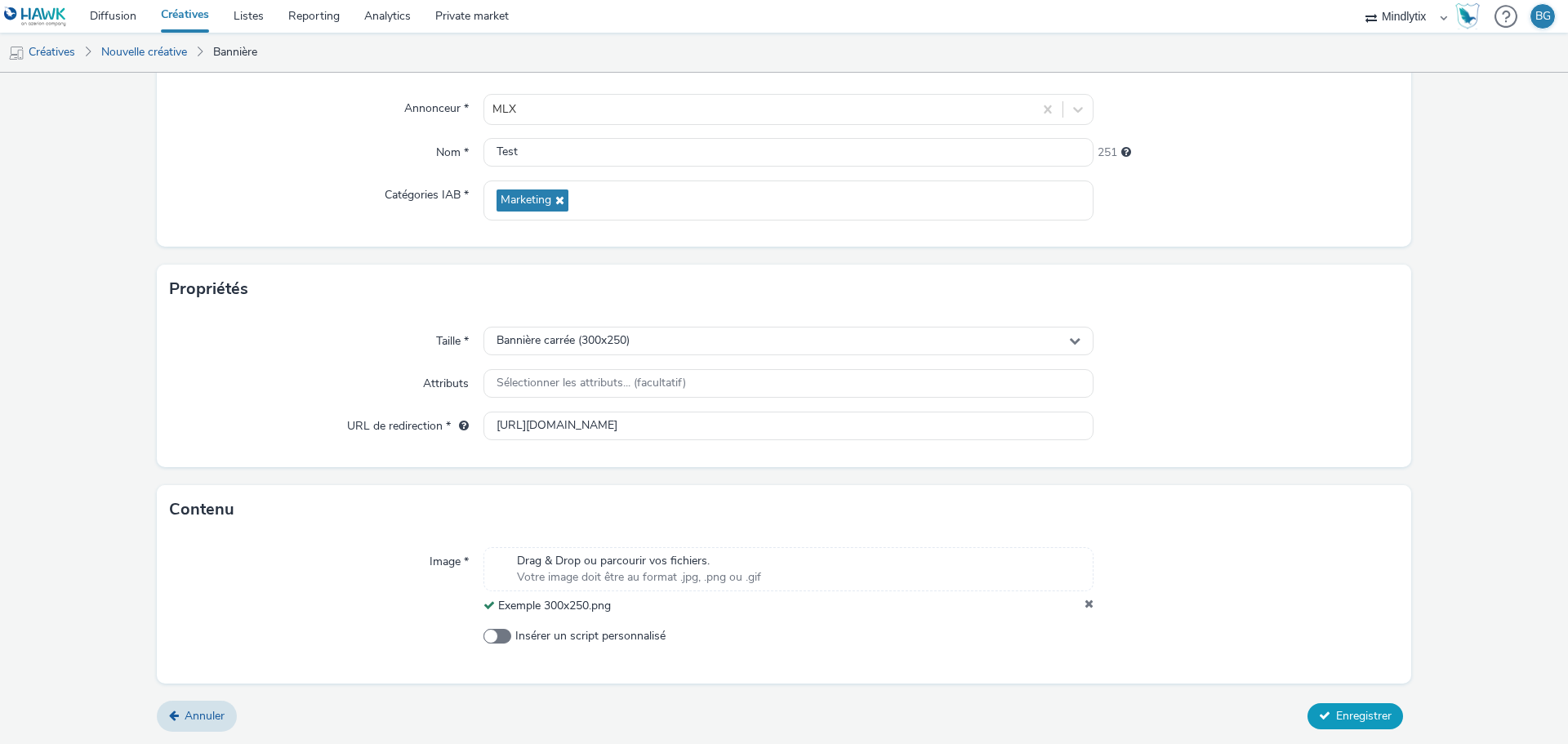
click at [1335, 724] on button "Enregistrer" at bounding box center [1355, 716] width 95 height 26
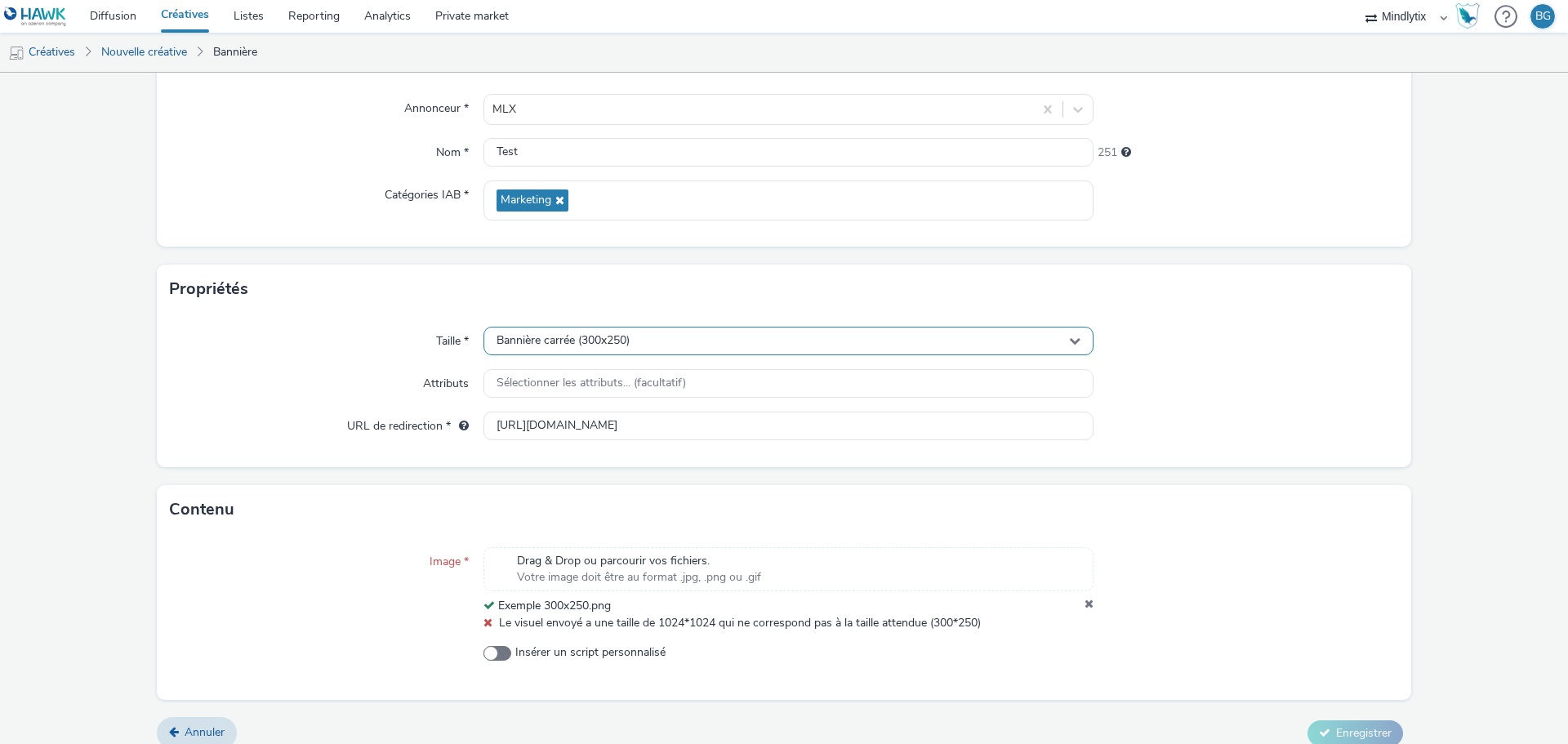
click at [658, 339] on div "Bannière carrée (300x250)" at bounding box center [788, 341] width 610 height 29
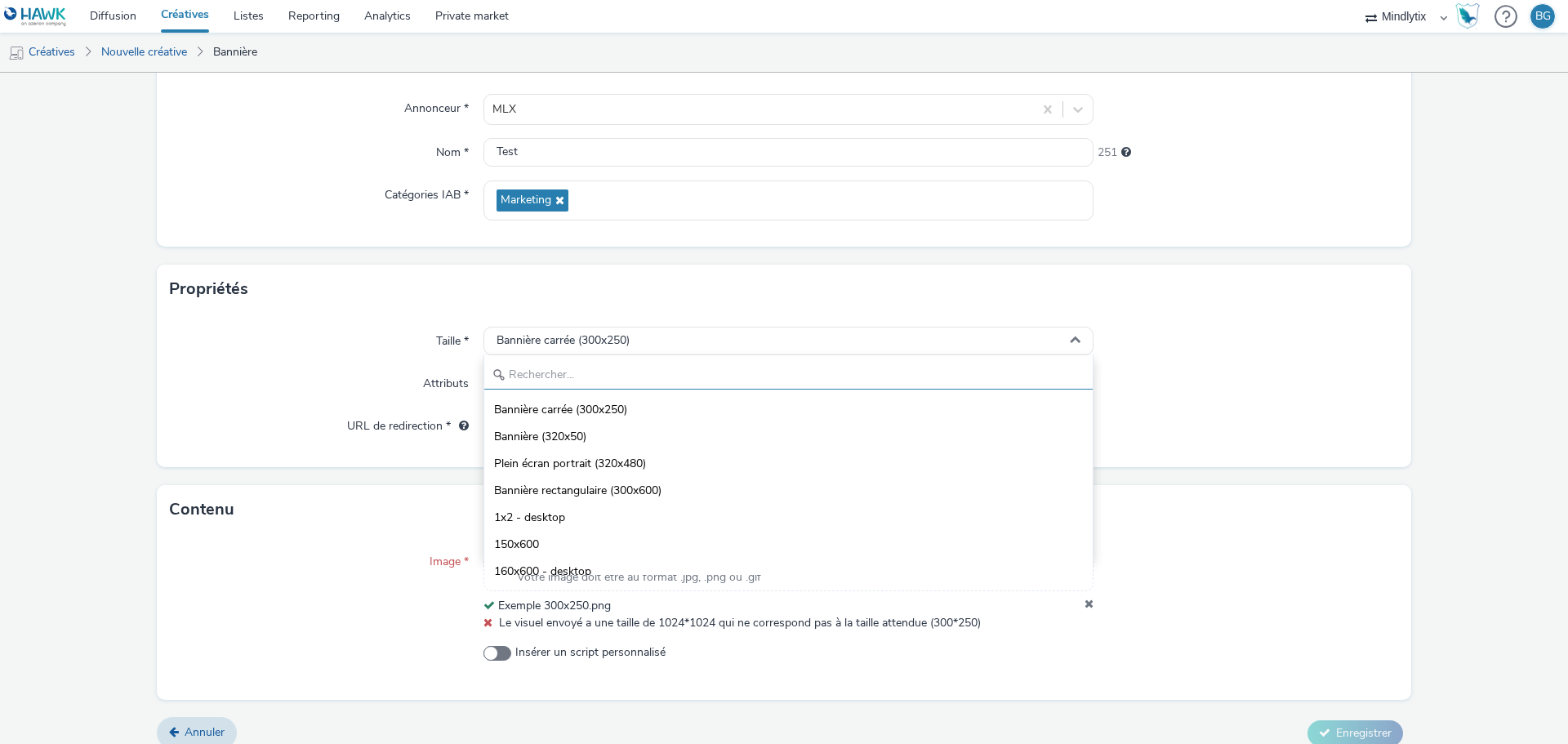
click at [684, 368] on input "text" at bounding box center [788, 376] width 608 height 29
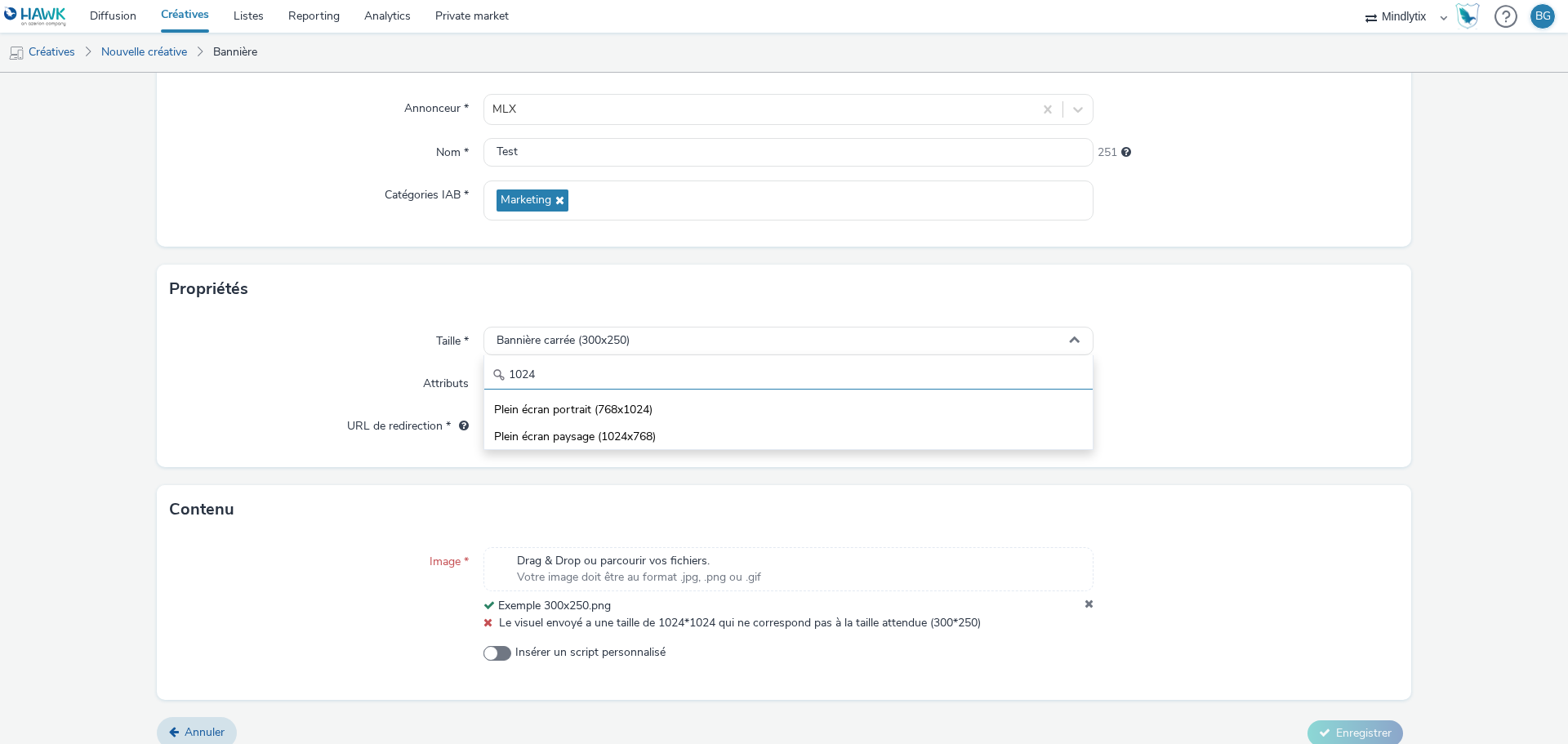
type input "1024"
click at [1186, 301] on div "Propriétés" at bounding box center [784, 288] width 1254 height 49
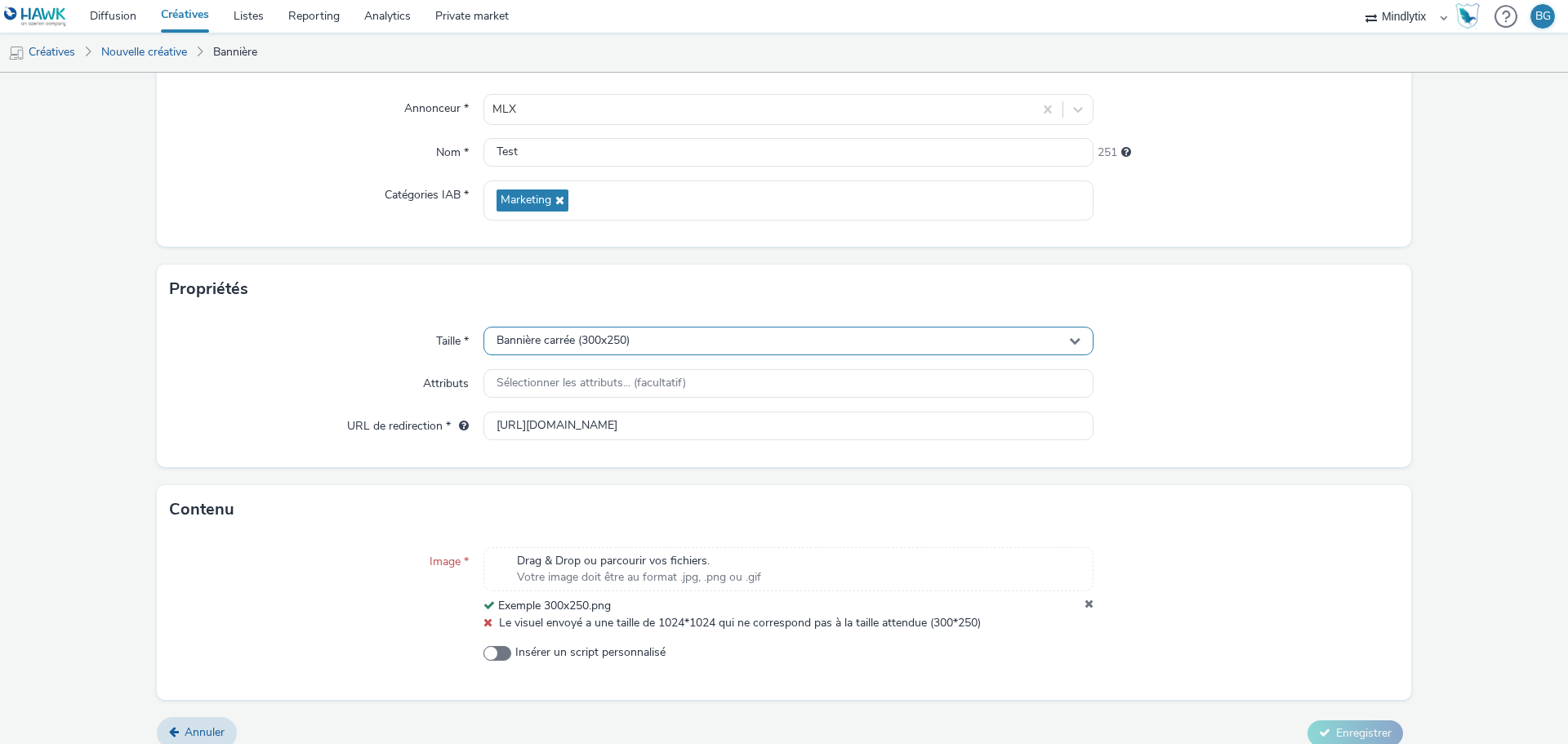
click at [699, 337] on div "Bannière carrée (300x250)" at bounding box center [788, 341] width 610 height 29
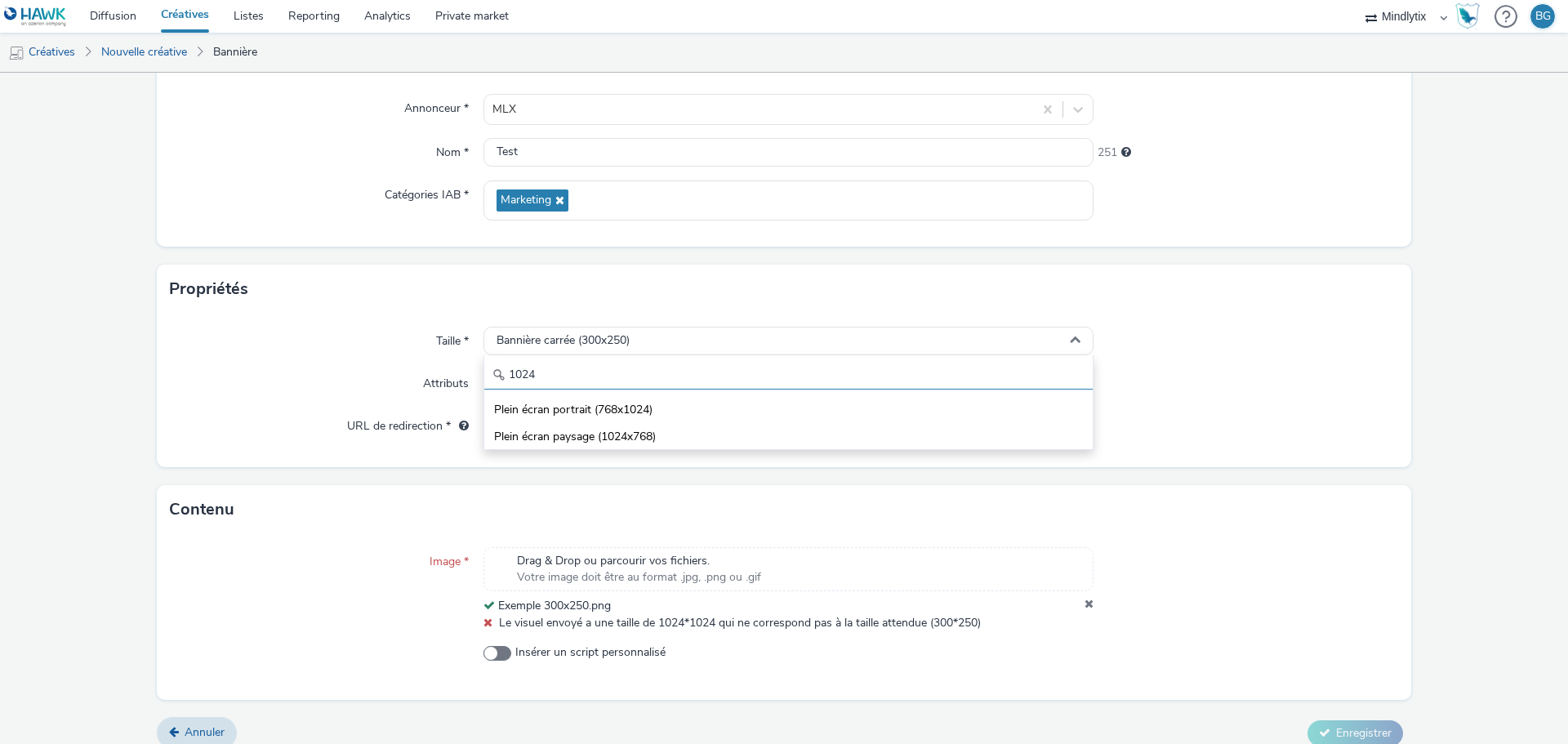
drag, startPoint x: 630, startPoint y: 376, endPoint x: 603, endPoint y: 377, distance: 27.0
click at [626, 376] on input "1024" at bounding box center [788, 376] width 608 height 29
drag, startPoint x: 597, startPoint y: 377, endPoint x: 467, endPoint y: 376, distance: 130.0
click at [467, 376] on div "Taille * Bannière carrée (300x250) 1024 Plein écran portrait (768x1024) Plein é…" at bounding box center [784, 390] width 1254 height 153
click at [564, 361] on input "1200" at bounding box center [788, 376] width 608 height 29
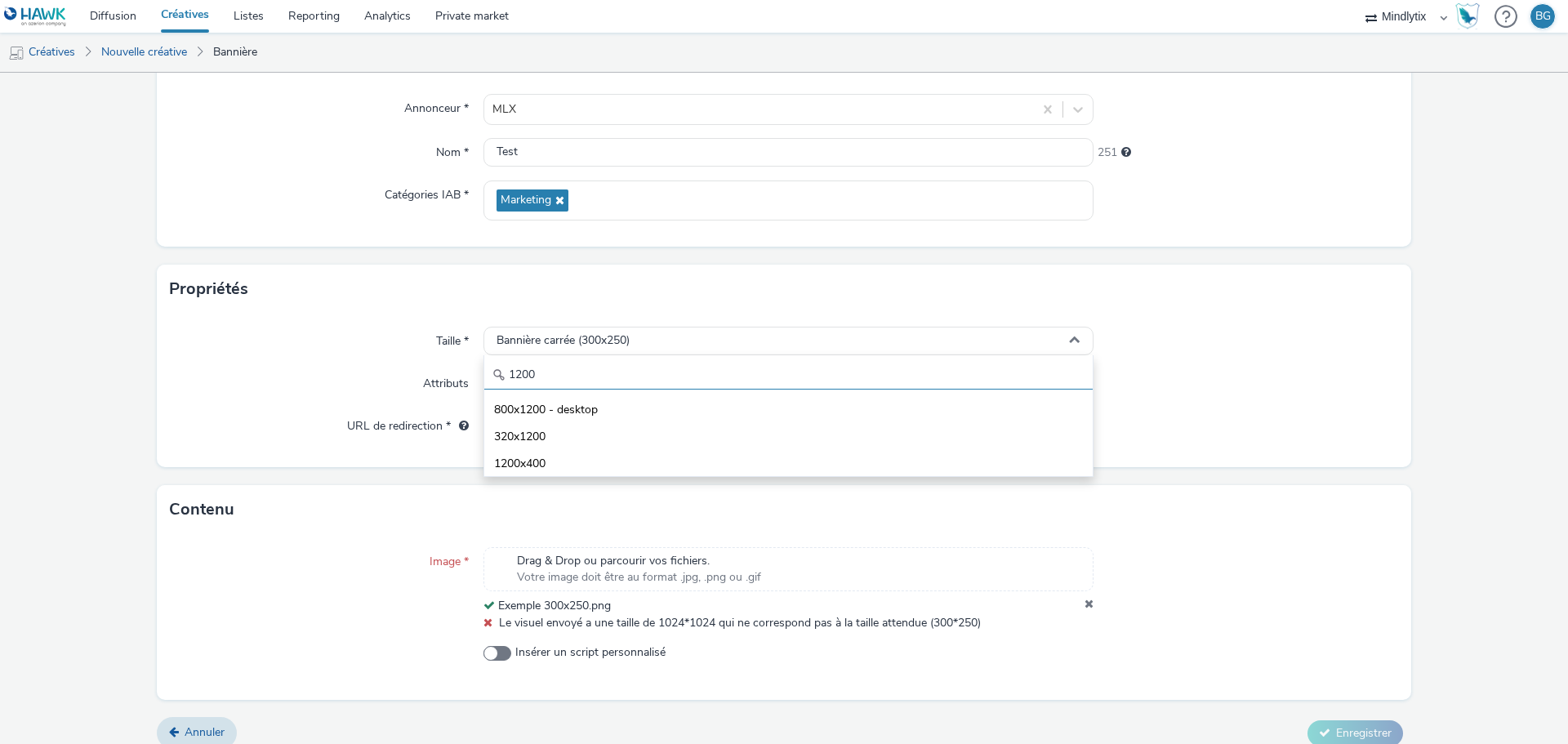
click at [467, 372] on div "Taille * Bannière carrée (300x250) 1200 800x1200 - desktop 320x1200 1200x400 At…" at bounding box center [784, 390] width 1254 height 153
type input "600x315"
drag, startPoint x: 542, startPoint y: 379, endPoint x: 448, endPoint y: 351, distance: 98.1
click at [445, 372] on div "Taille * Bannière carrée (300x250) 600x315 Attributs Sélectionner les attributs…" at bounding box center [784, 390] width 1254 height 153
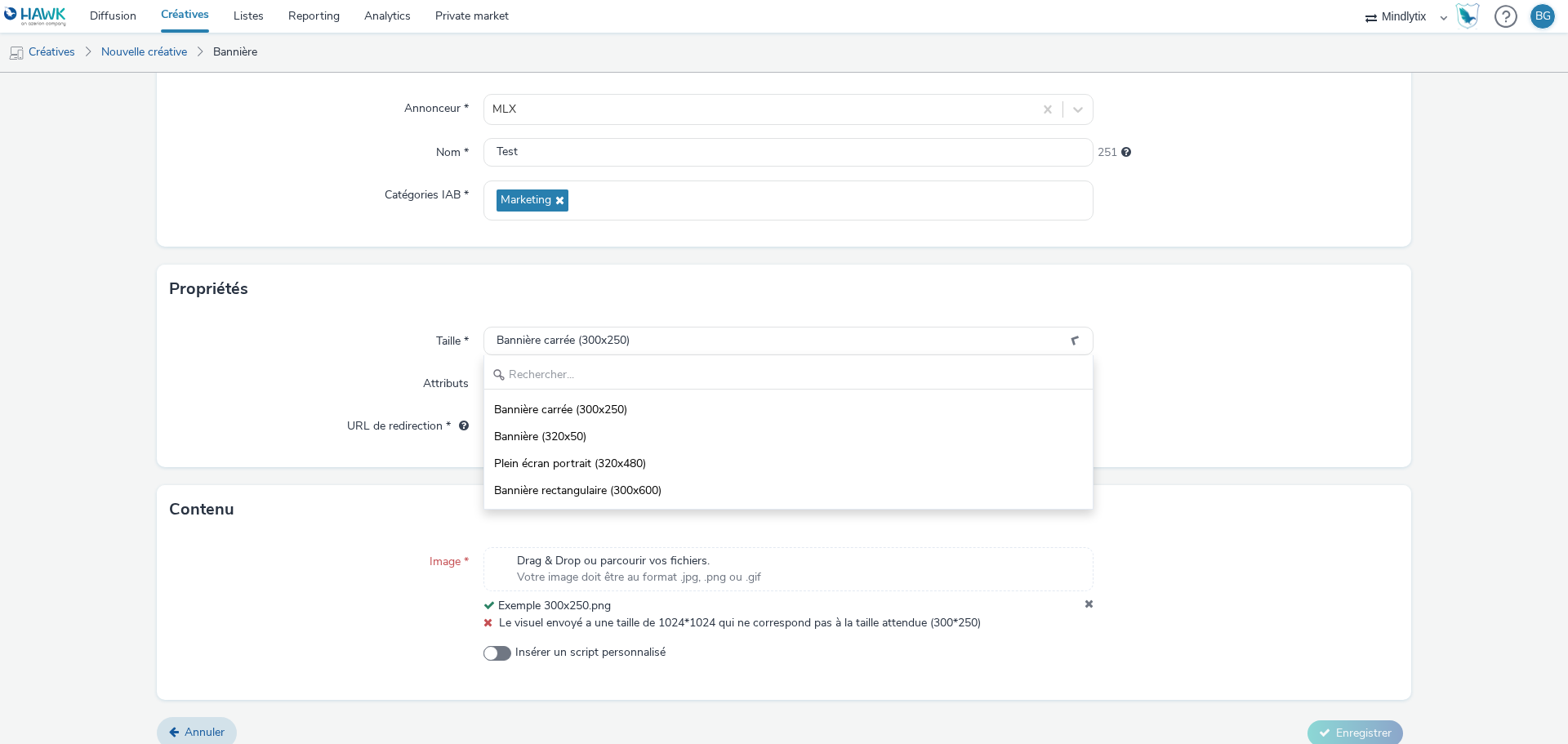
click at [1184, 369] on div at bounding box center [1246, 384] width 305 height 29
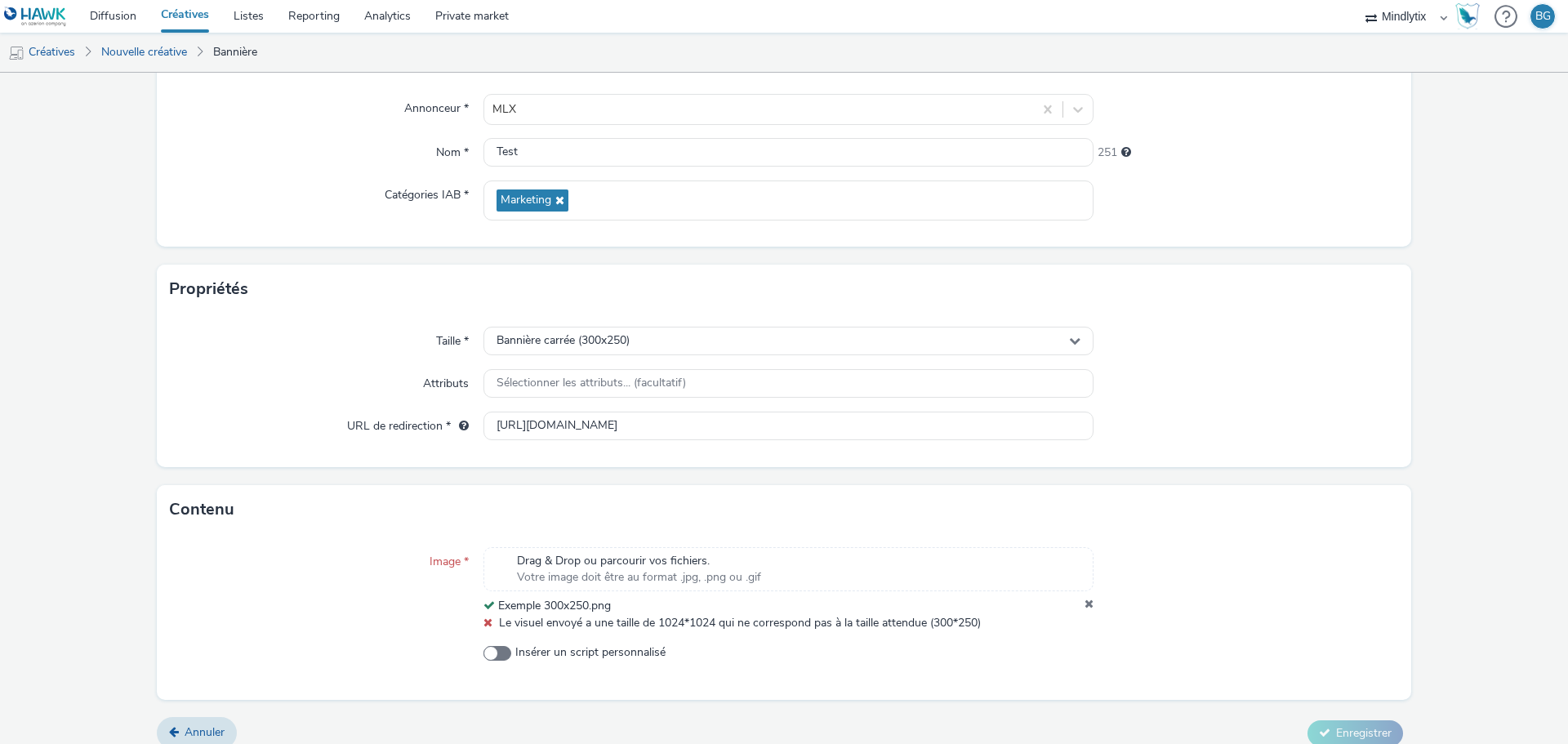
click at [1084, 603] on icon at bounding box center [1088, 605] width 9 height 16
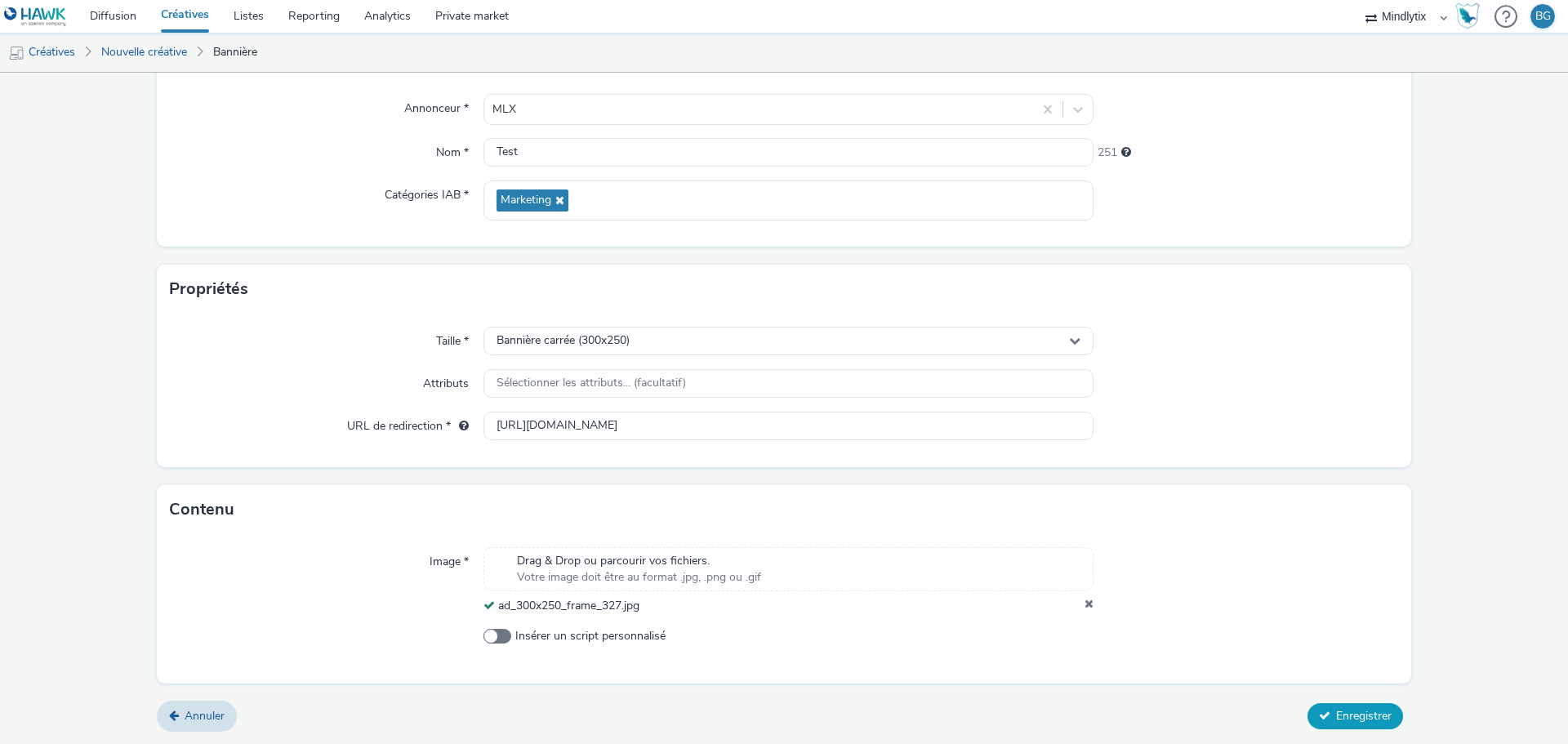
click at [1318, 713] on icon at bounding box center [1323, 715] width 11 height 11
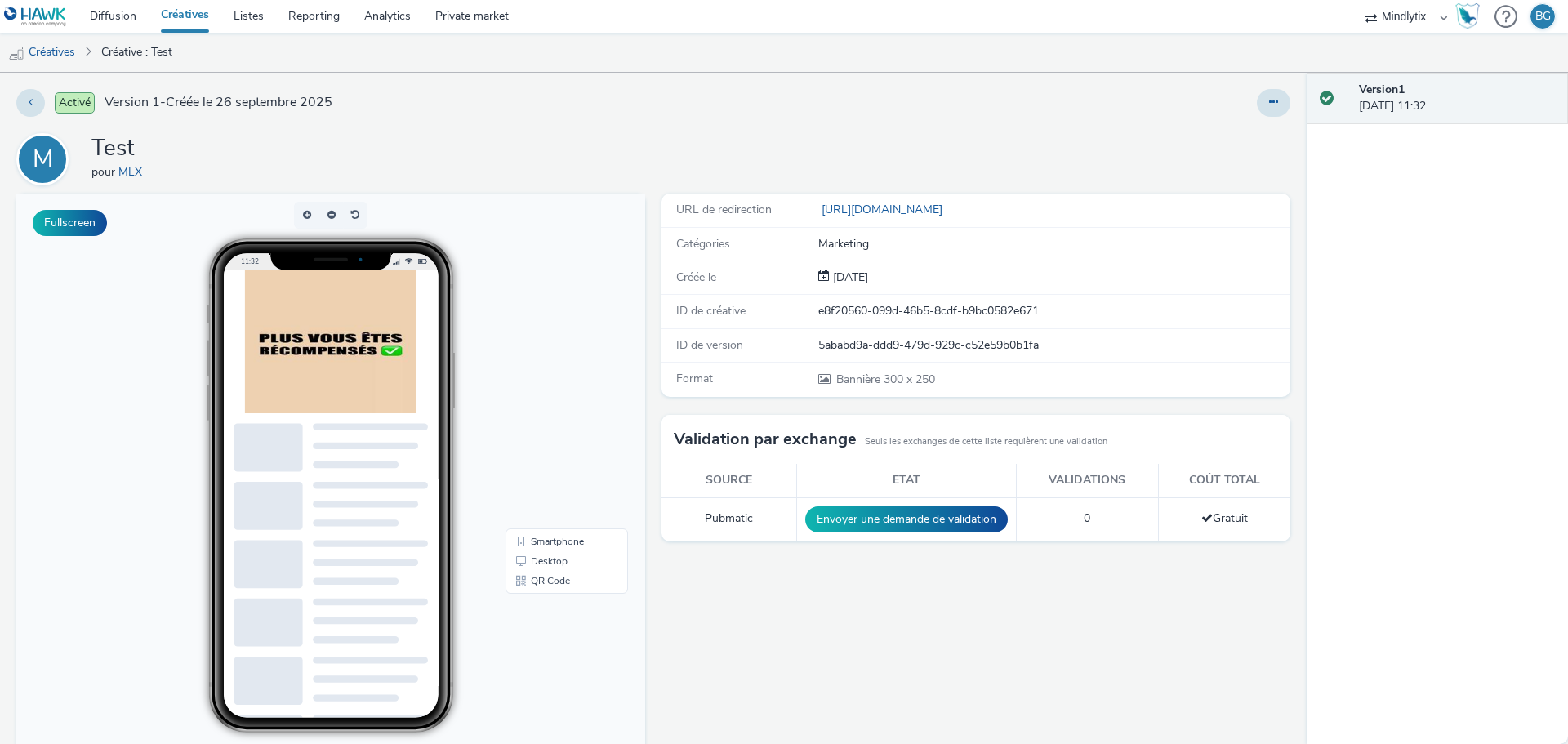
scroll to position [137, 0]
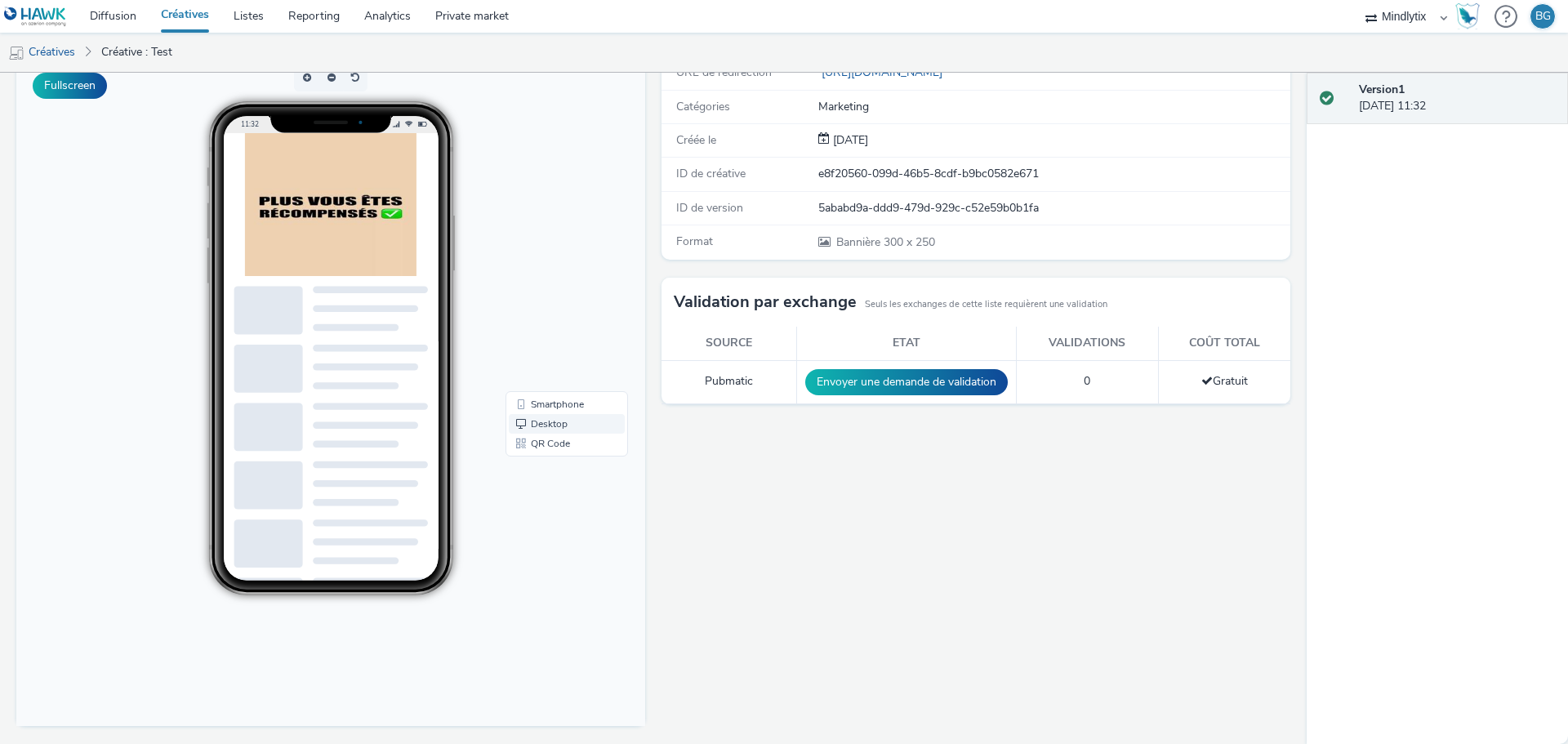
click at [537, 422] on link "Desktop" at bounding box center [567, 424] width 116 height 20
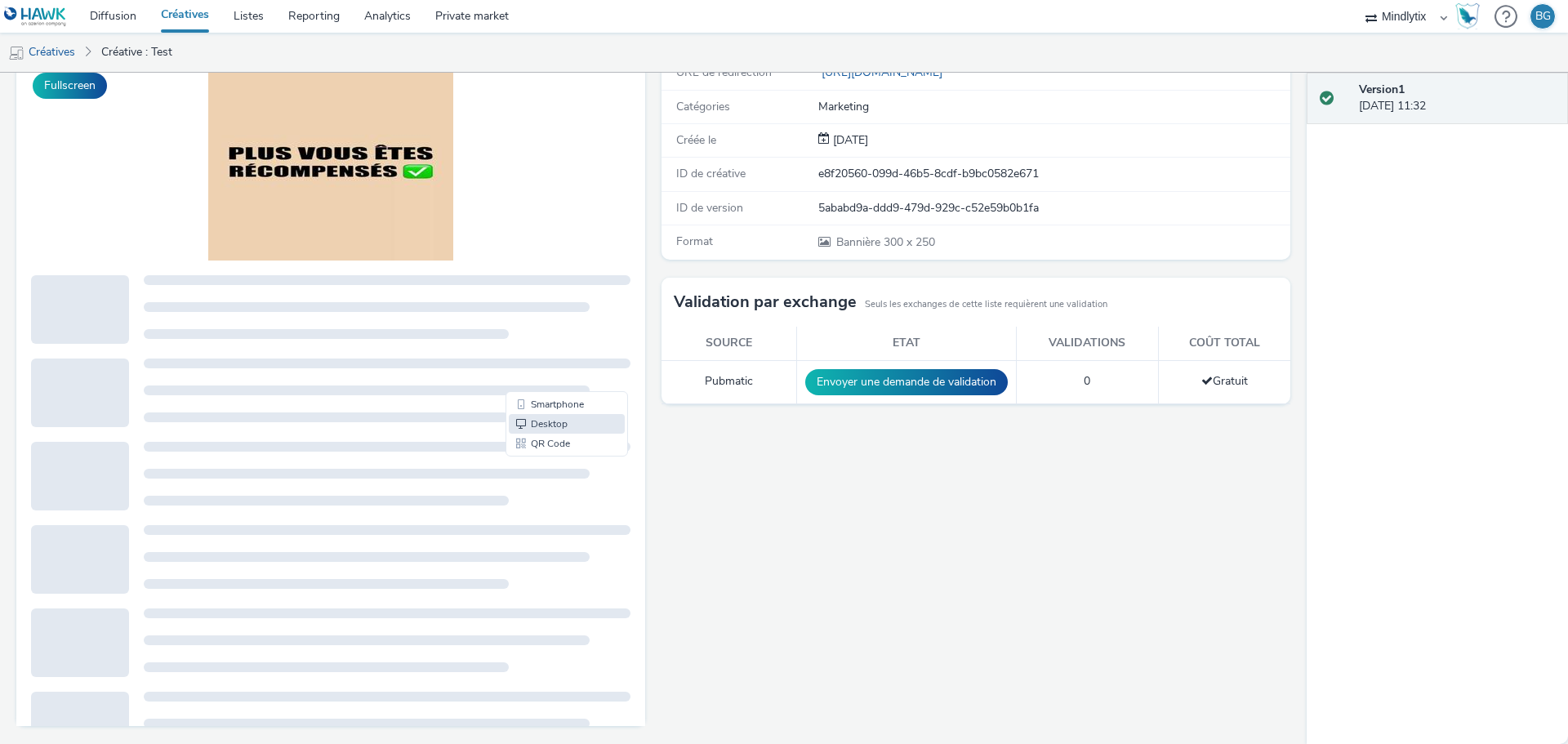
scroll to position [0, 0]
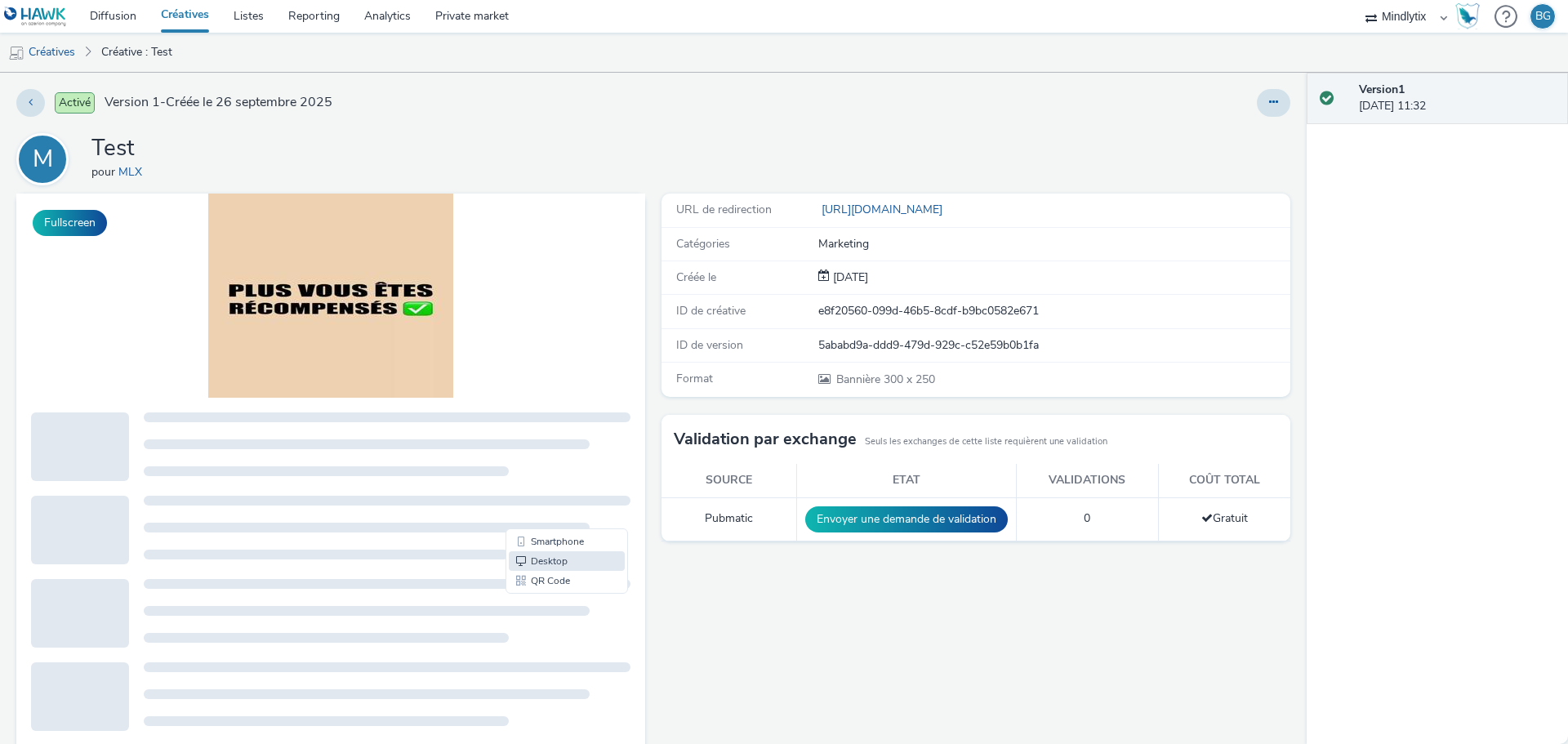
click at [548, 581] on div at bounding box center [387, 583] width 487 height 9
click at [548, 302] on preview-page "Smartphone Desktop QR Code" at bounding box center [331, 294] width 629 height 13
drag, startPoint x: 654, startPoint y: 118, endPoint x: 616, endPoint y: 101, distance: 41.6
click at [631, 110] on div "Activé Version 1 - Créée le 26 septembre 2025" at bounding box center [398, 102] width 764 height 28
drag, startPoint x: 1040, startPoint y: 130, endPoint x: 1025, endPoint y: 427, distance: 297.4
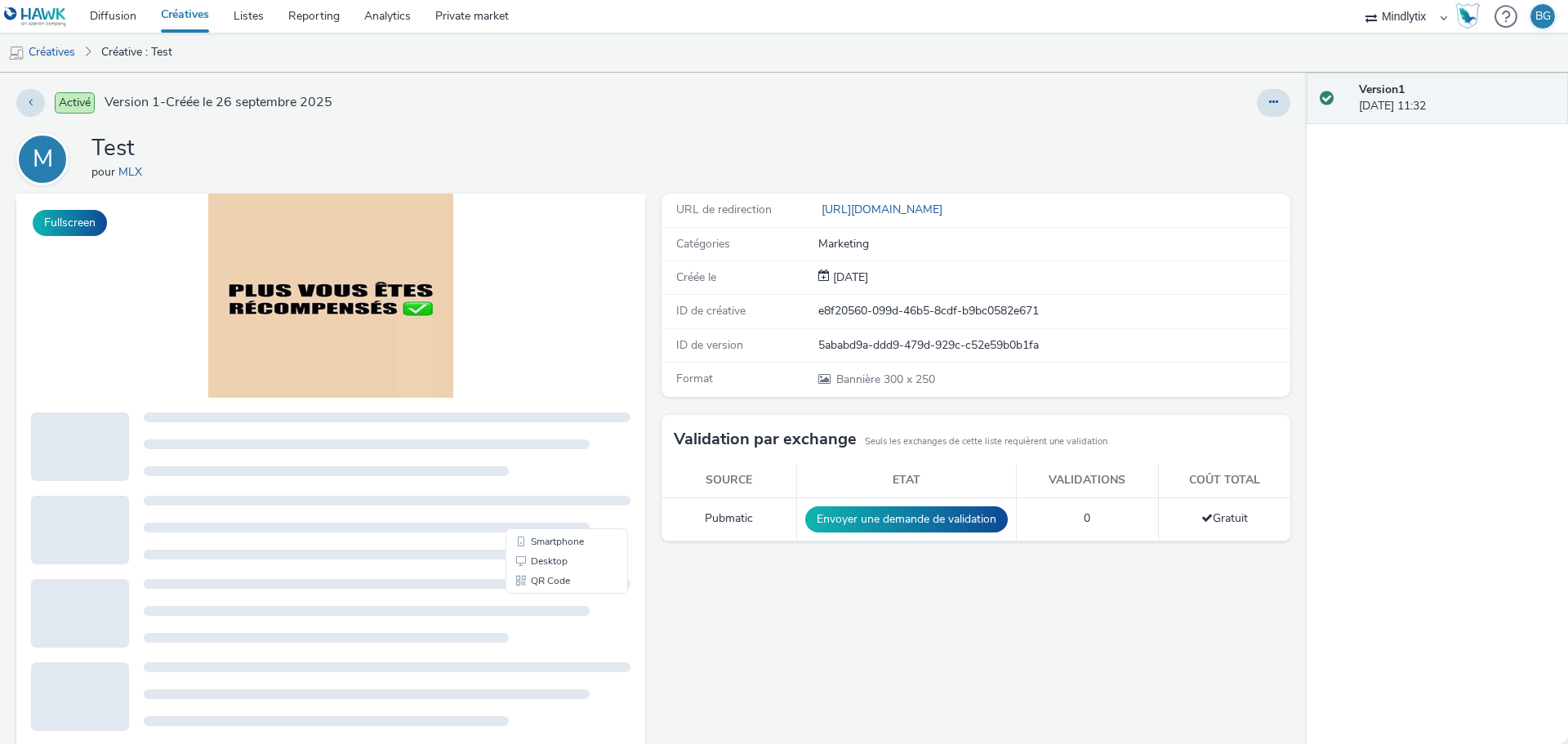
click at [1040, 130] on div "Activé Version 1 - Créée le 26 septembre 2025 M Test pour MLX Fullscreen URL de…" at bounding box center [653, 408] width 1306 height 672
click at [260, 18] on link "Listes" at bounding box center [249, 16] width 55 height 32
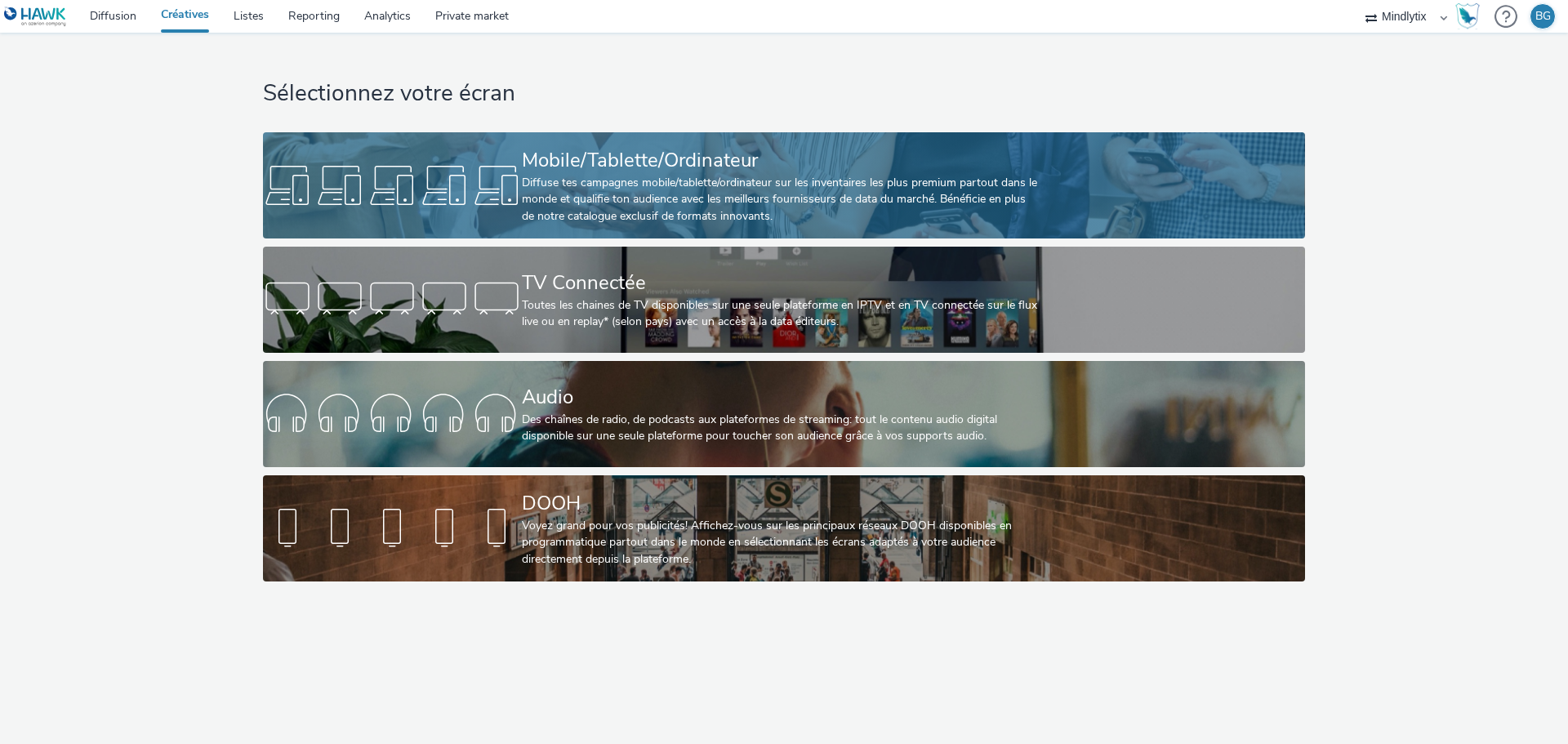
click at [586, 196] on div "Diffuse tes campagnes mobile/tablette/ordinateur sur les inventaires les plus p…" at bounding box center [780, 199] width 517 height 49
